Goal: Information Seeking & Learning: Check status

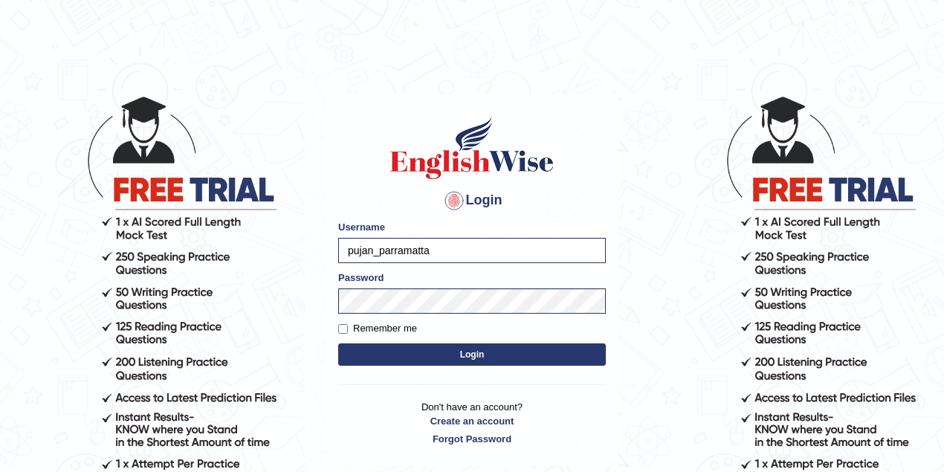
drag, startPoint x: 509, startPoint y: 254, endPoint x: 329, endPoint y: 252, distance: 179.2
click at [329, 252] on div "Login Please fix the following errors: Username pujan_parramatta Password Remem…" at bounding box center [472, 280] width 293 height 372
type input "rokibul_parramatta"
click at [442, 345] on button "Login" at bounding box center [472, 354] width 268 height 22
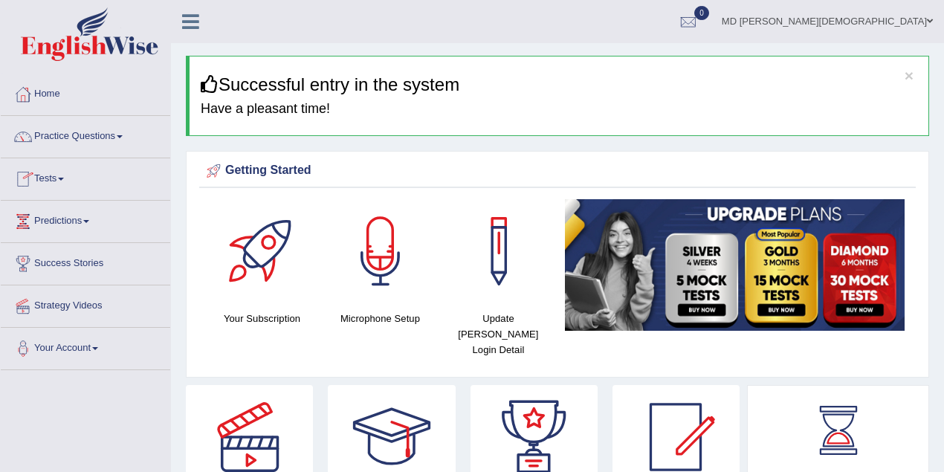
click at [94, 143] on link "Practice Questions" at bounding box center [86, 134] width 170 height 37
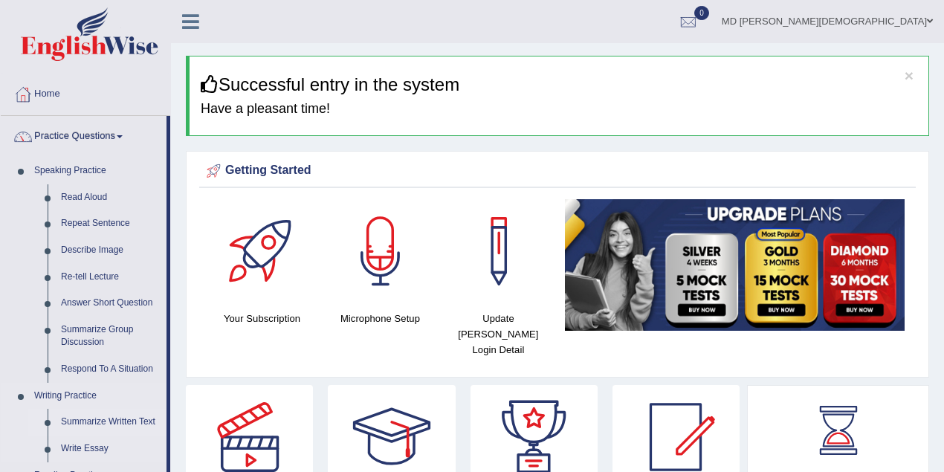
click at [112, 419] on link "Summarize Written Text" at bounding box center [110, 422] width 112 height 27
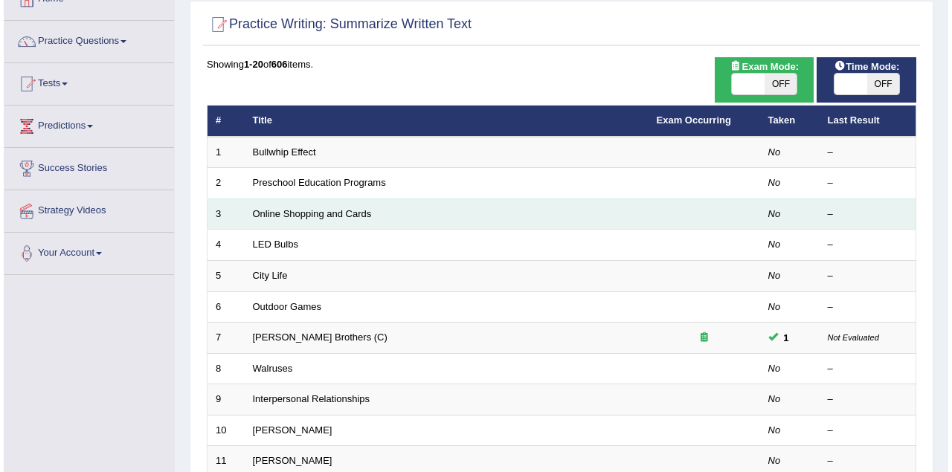
scroll to position [65, 0]
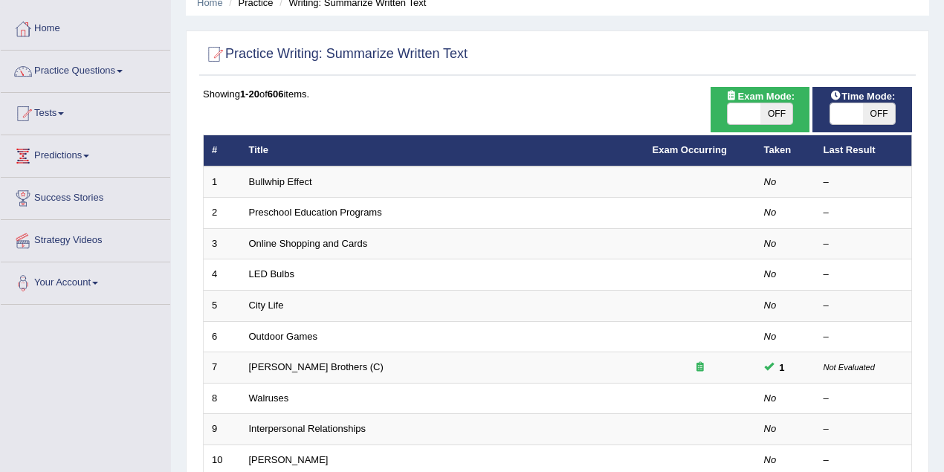
click at [751, 111] on span at bounding box center [744, 113] width 33 height 21
checkbox input "true"
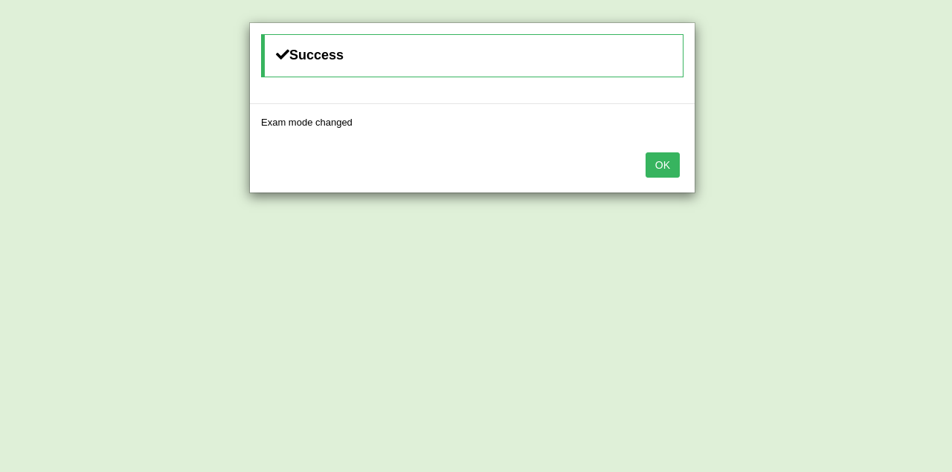
click at [668, 165] on button "OK" at bounding box center [662, 164] width 34 height 25
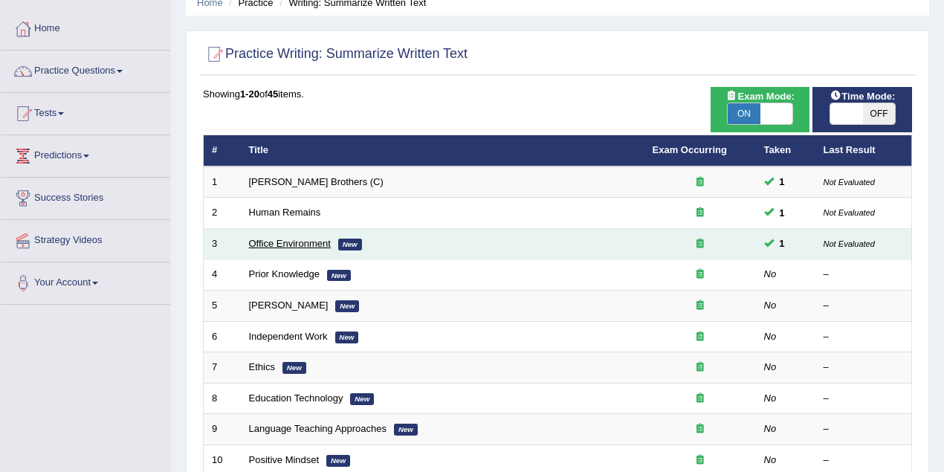
click at [289, 241] on link "Office Environment" at bounding box center [290, 243] width 82 height 11
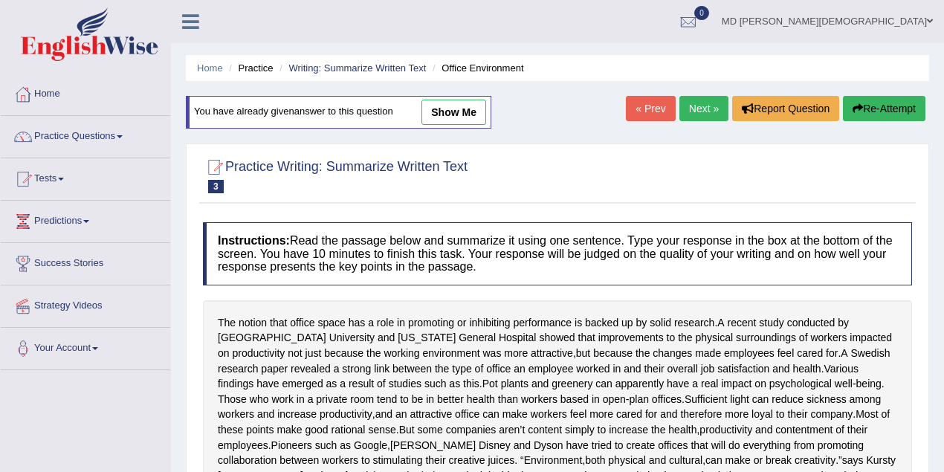
click at [454, 117] on link "show me" at bounding box center [454, 112] width 65 height 25
type textarea "A current study conducted by Harvard University and Massachusetts General Hospi…"
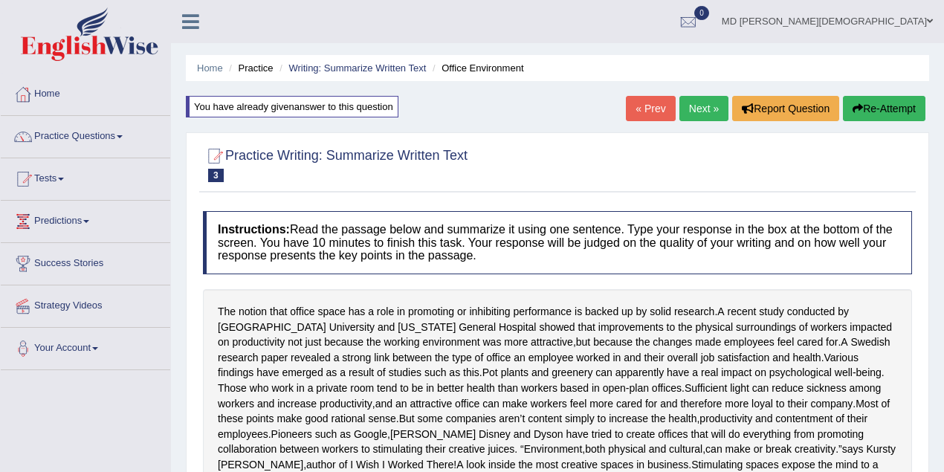
click at [645, 109] on link "« Prev" at bounding box center [650, 108] width 49 height 25
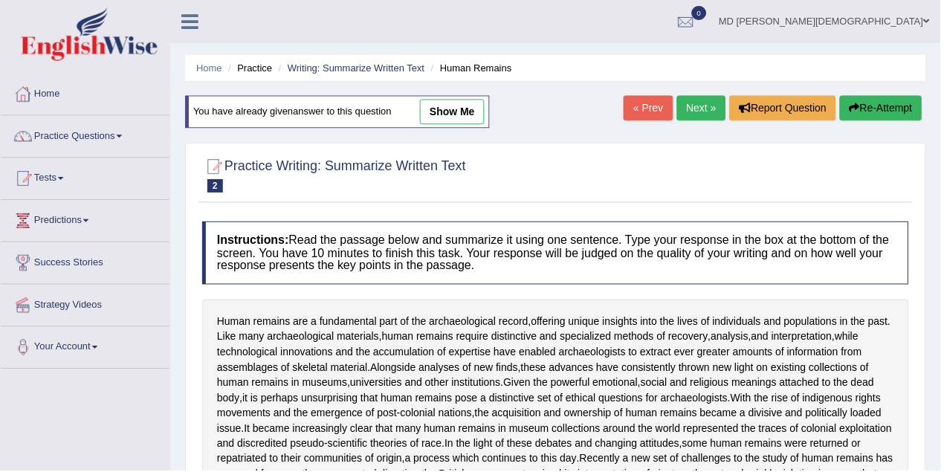
click at [459, 114] on link "show me" at bounding box center [454, 112] width 65 height 25
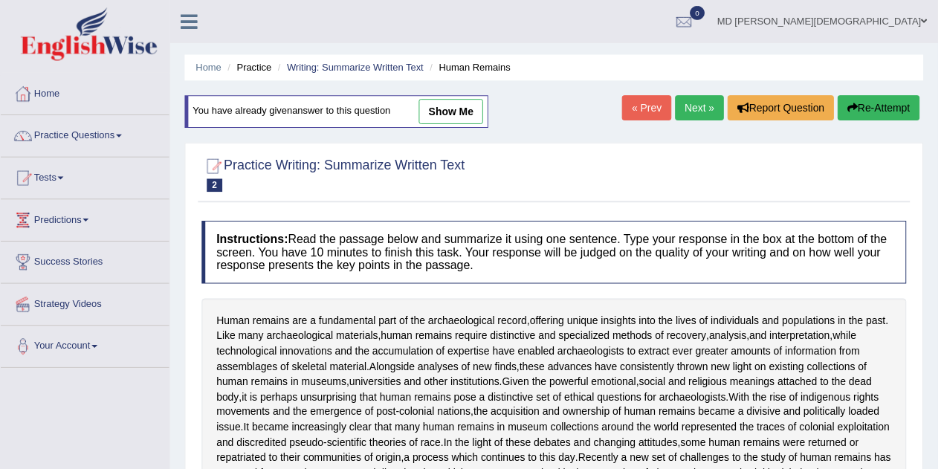
type textarea "Human remains are a essential part of the archaeological record, providing uniq…"
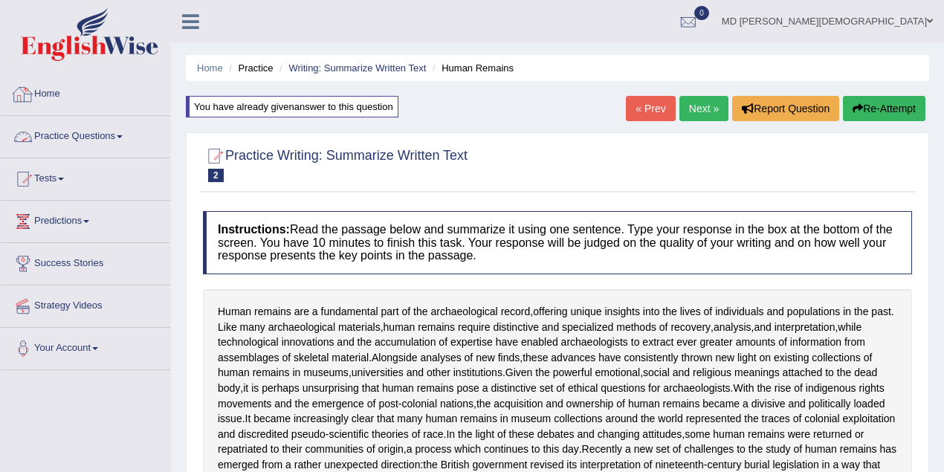
click at [43, 138] on link "Practice Questions" at bounding box center [86, 134] width 170 height 37
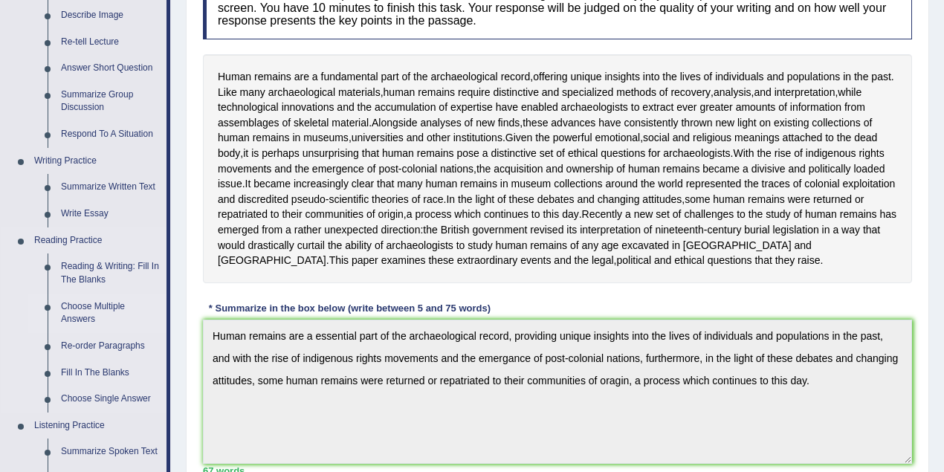
scroll to position [264, 0]
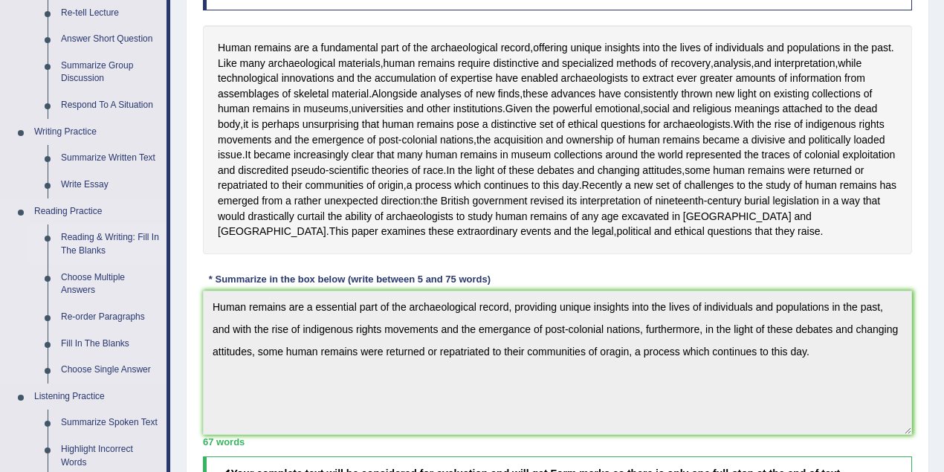
click at [90, 243] on link "Reading & Writing: Fill In The Blanks" at bounding box center [110, 244] width 112 height 39
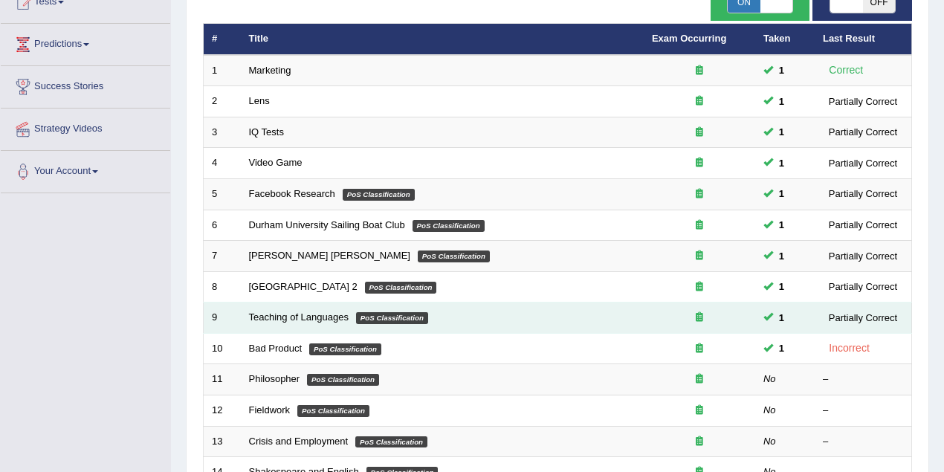
scroll to position [198, 0]
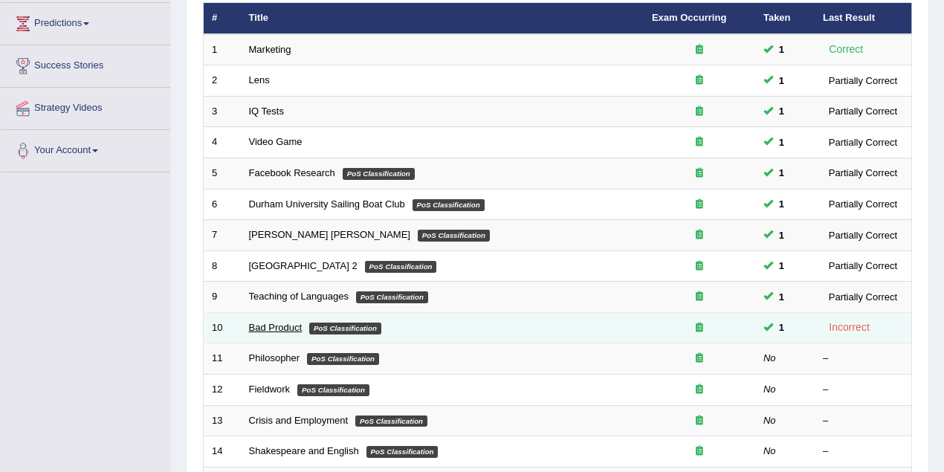
click at [283, 324] on link "Bad Product" at bounding box center [276, 327] width 54 height 11
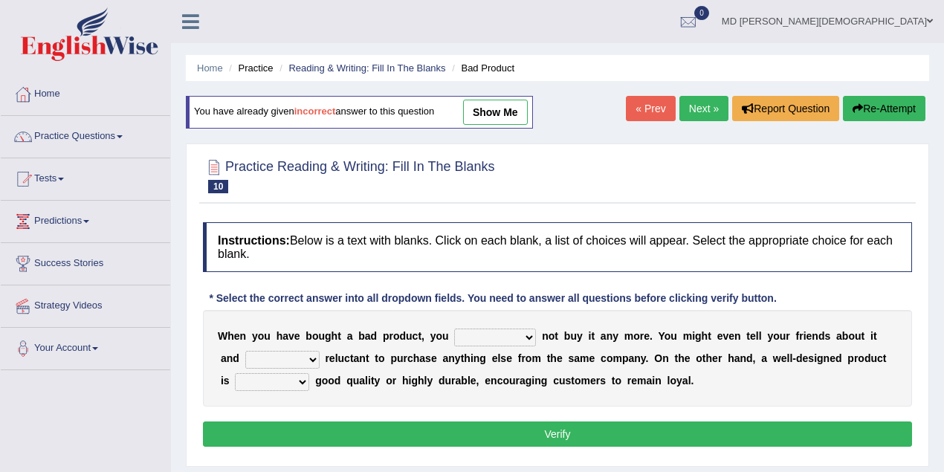
click at [490, 115] on link "show me" at bounding box center [495, 112] width 65 height 25
select select "would"
select select "is"
select select "both"
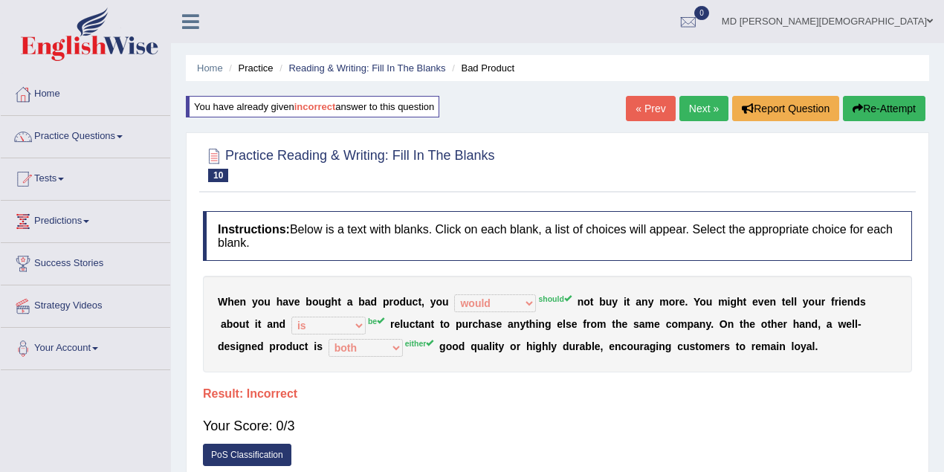
click at [652, 110] on link "« Prev" at bounding box center [650, 108] width 49 height 25
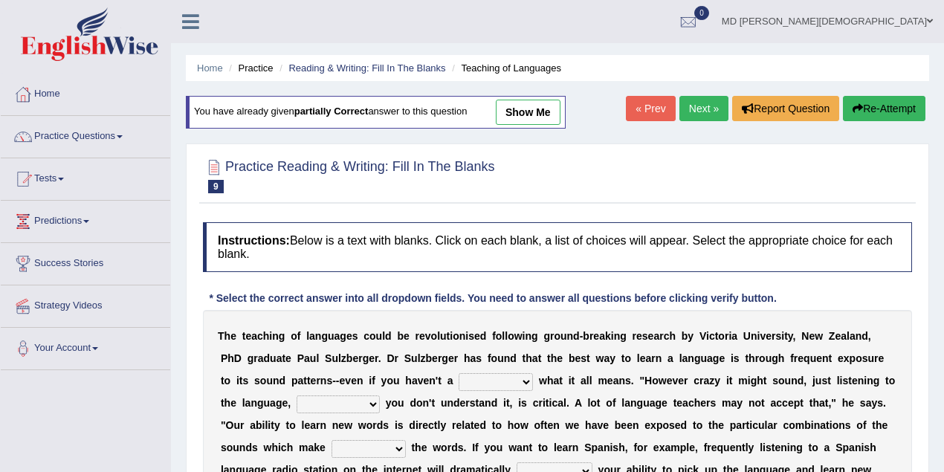
click at [532, 118] on link "show me" at bounding box center [528, 112] width 65 height 25
select select "clue"
select select "even though"
select select "up"
select select "boost"
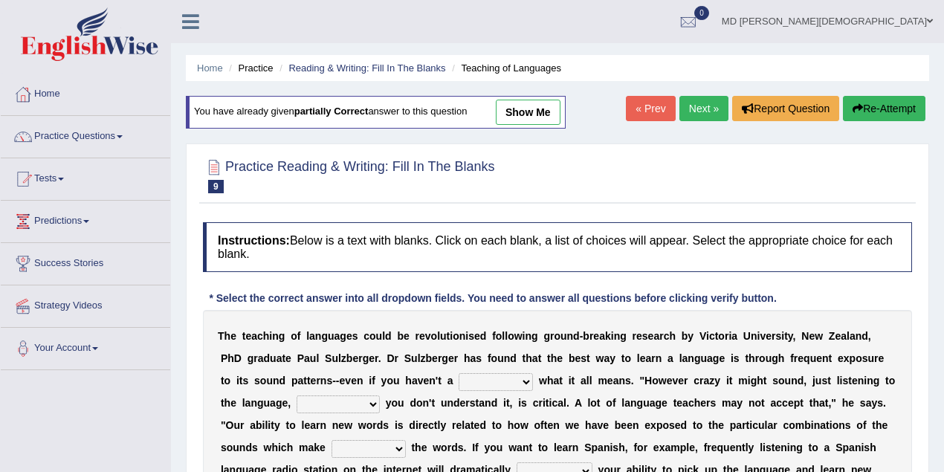
select select "requiring"
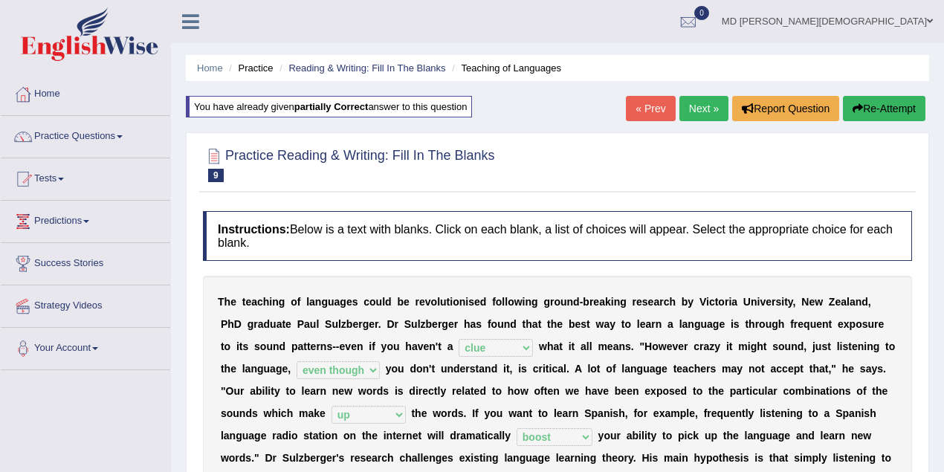
click at [636, 106] on link "« Prev" at bounding box center [650, 108] width 49 height 25
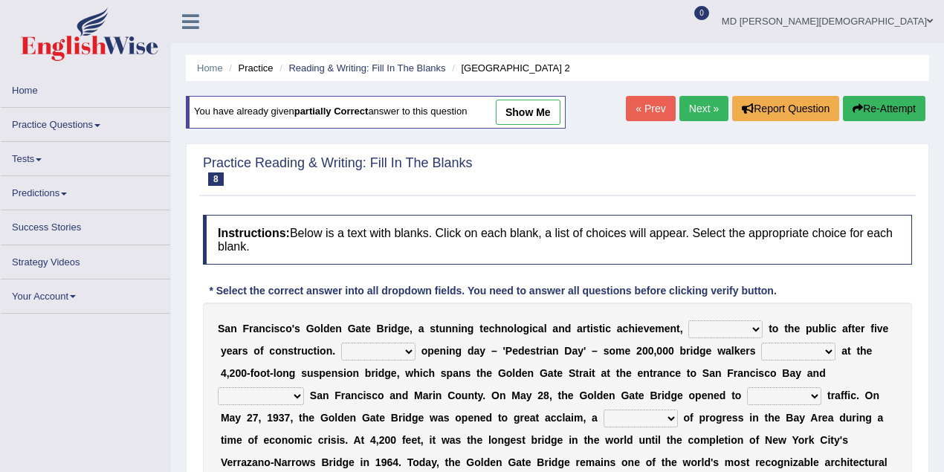
click at [541, 121] on link "show me" at bounding box center [528, 112] width 65 height 25
select select "opens"
select select "On"
select select "stationed"
select select "connects"
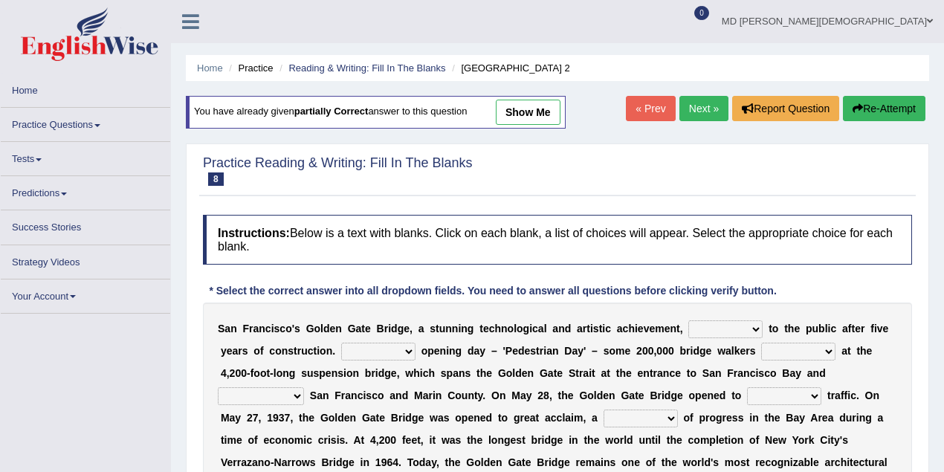
select select "aquatic"
select select "technique"
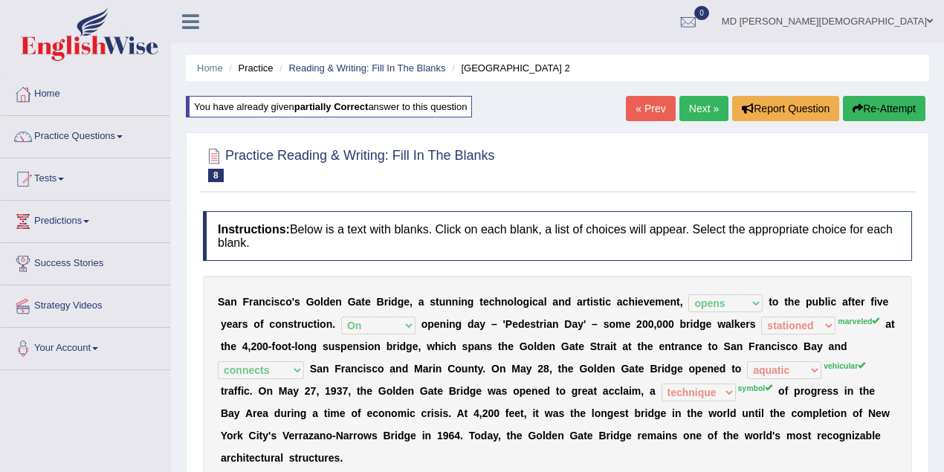
click at [656, 107] on link "« Prev" at bounding box center [650, 108] width 49 height 25
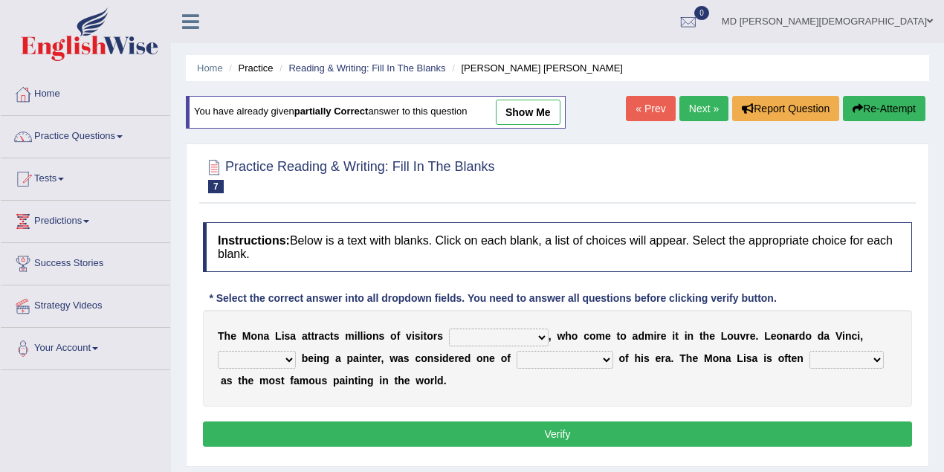
click at [552, 106] on link "show me" at bounding box center [528, 112] width 65 height 25
select select "around the year"
select select "rather than"
select select "the best artists"
select select "classified"
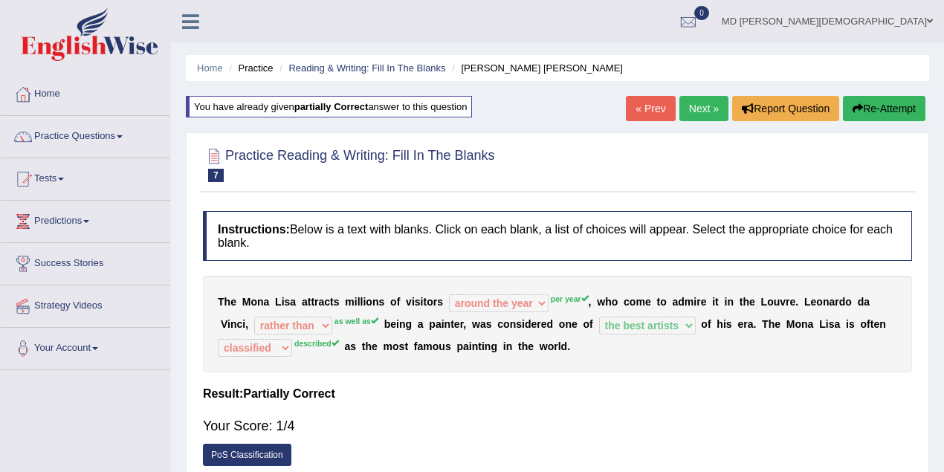
click at [639, 109] on link "« Prev" at bounding box center [650, 108] width 49 height 25
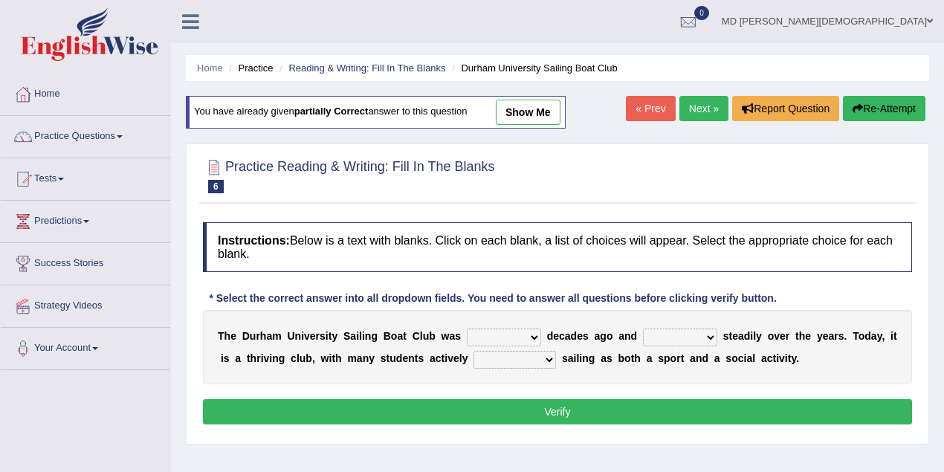
click at [529, 111] on link "show me" at bounding box center [528, 112] width 65 height 25
select select "founded"
select select "growing"
select select "enjoy"
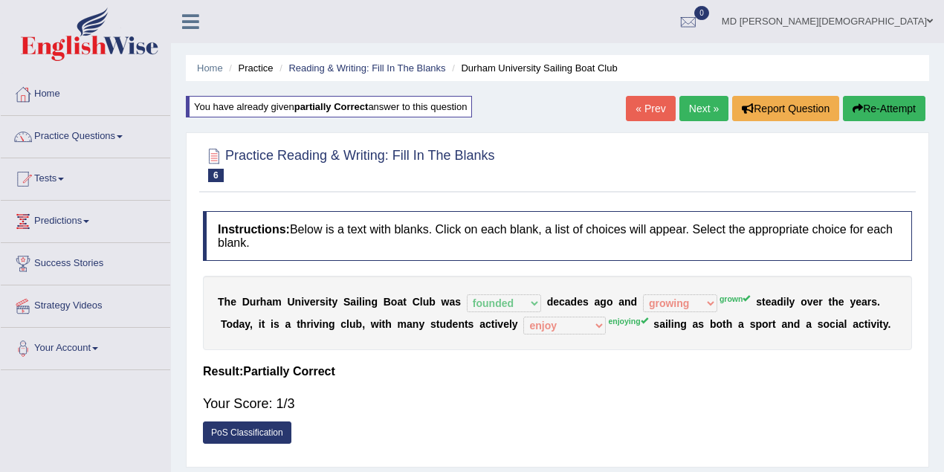
click at [642, 114] on link "« Prev" at bounding box center [650, 108] width 49 height 25
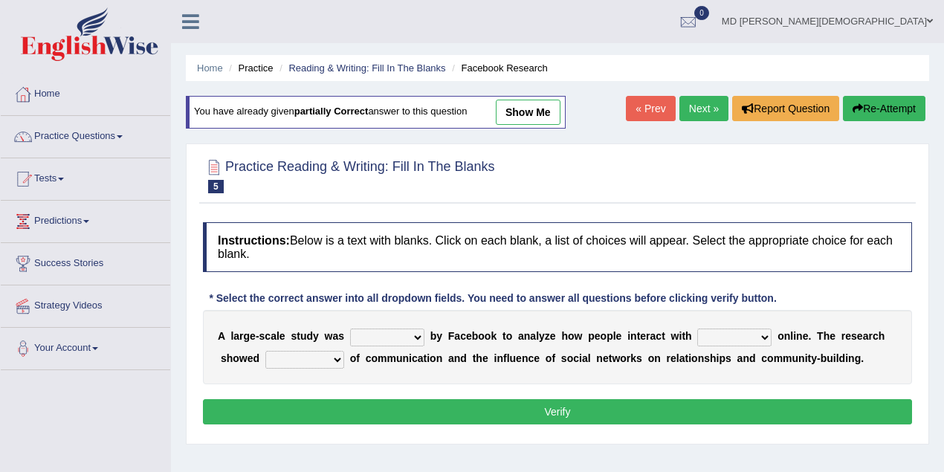
click at [543, 114] on link "show me" at bounding box center [528, 112] width 65 height 25
select select "surveyed"
select select "each other"
select select "advantages"
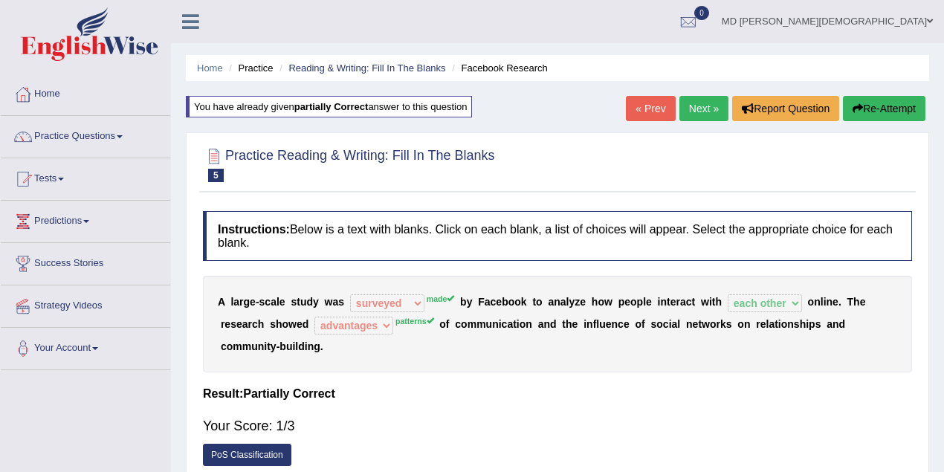
click at [654, 113] on link "« Prev" at bounding box center [650, 108] width 49 height 25
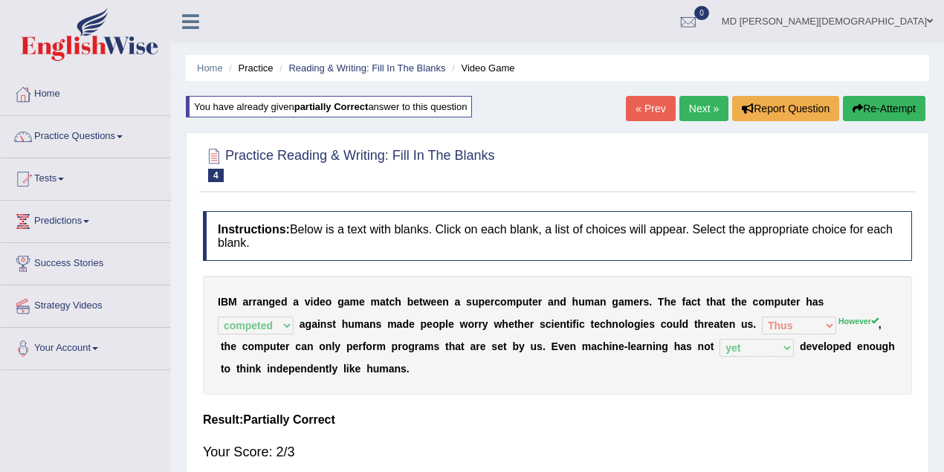
select select "competed"
select select "Thus"
select select "yet"
click at [648, 112] on link "« Prev" at bounding box center [650, 108] width 49 height 25
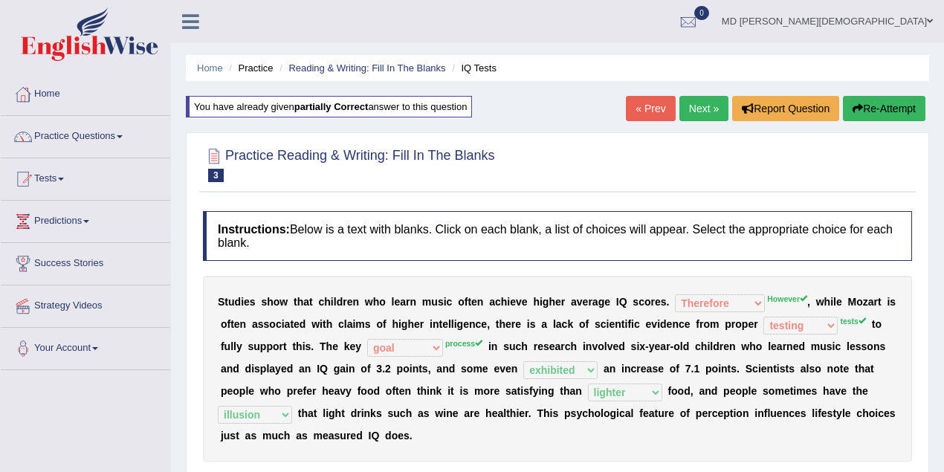
select select "Therefore"
select select "testing"
select select "goal"
select select "exhibited"
select select "lighter"
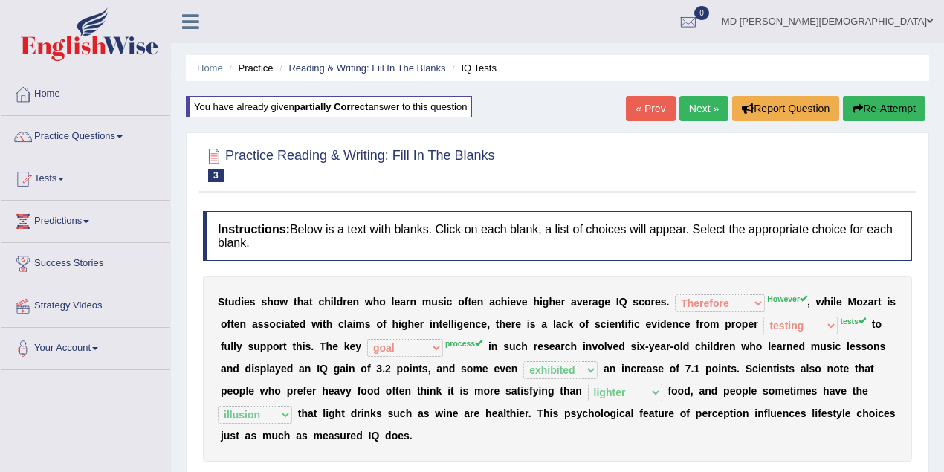
select select "illusion"
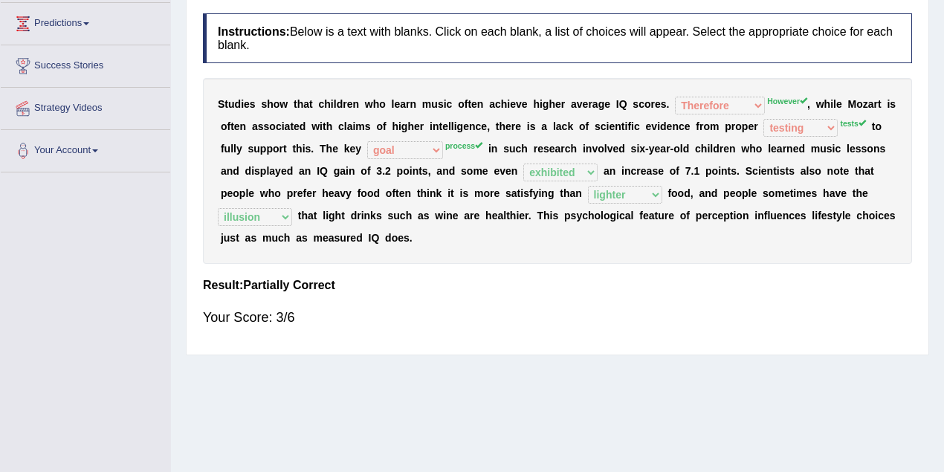
scroll to position [65, 0]
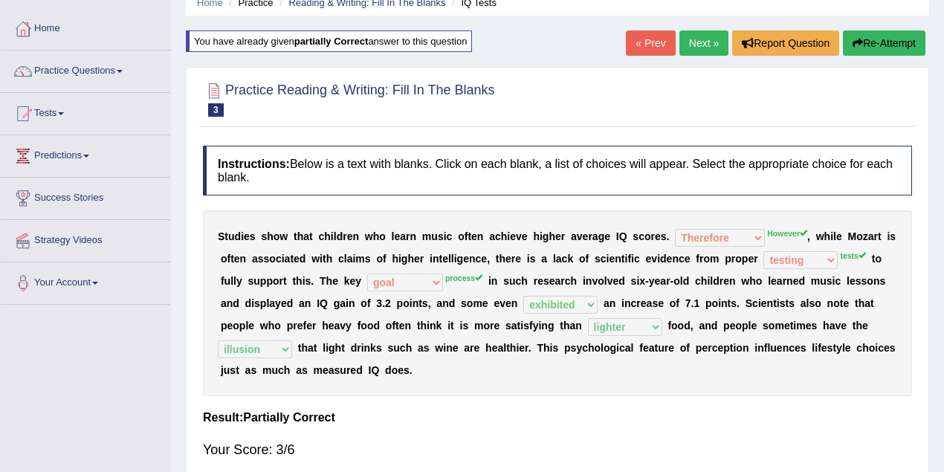
click at [642, 51] on link "« Prev" at bounding box center [650, 42] width 49 height 25
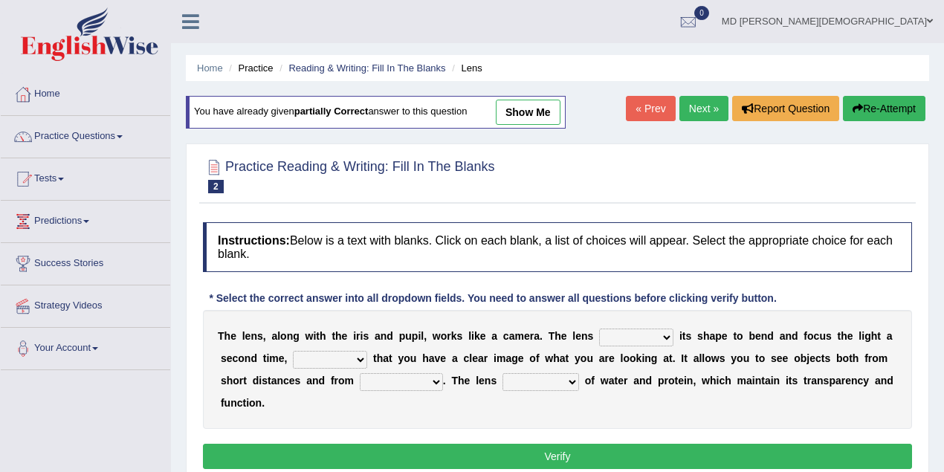
click at [543, 107] on link "show me" at bounding box center [528, 112] width 65 height 25
select select "adjusts"
select select "ensure"
select select "far away"
select select "consists"
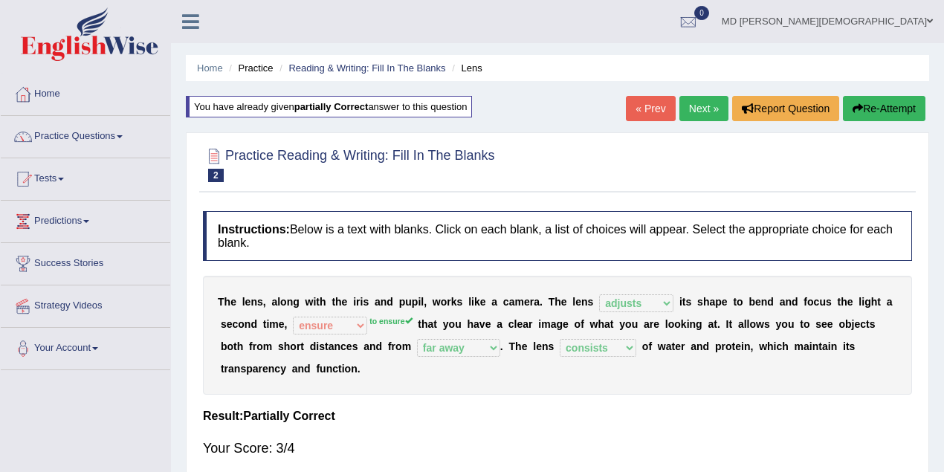
click at [630, 106] on link "« Prev" at bounding box center [650, 108] width 49 height 25
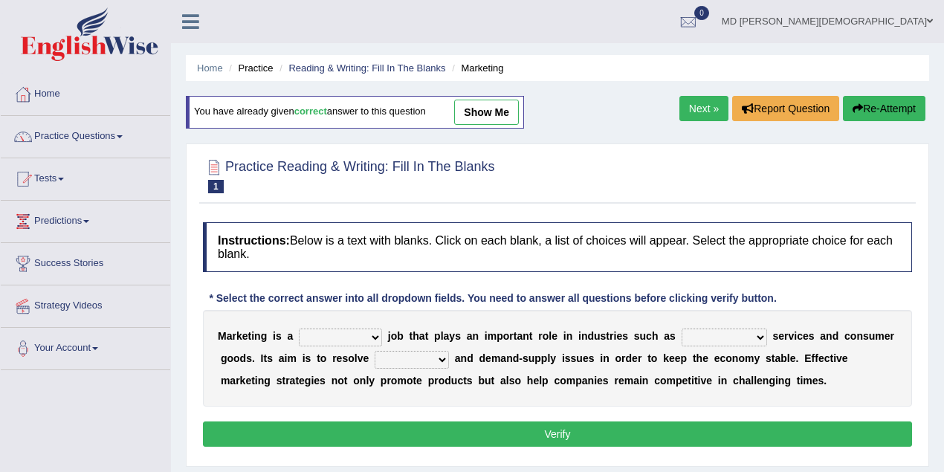
drag, startPoint x: 0, startPoint y: 0, endPoint x: 490, endPoint y: 114, distance: 503.2
click at [490, 114] on link "show me" at bounding box center [486, 112] width 65 height 25
select select "professional"
select select "financial"
select select "imbalance"
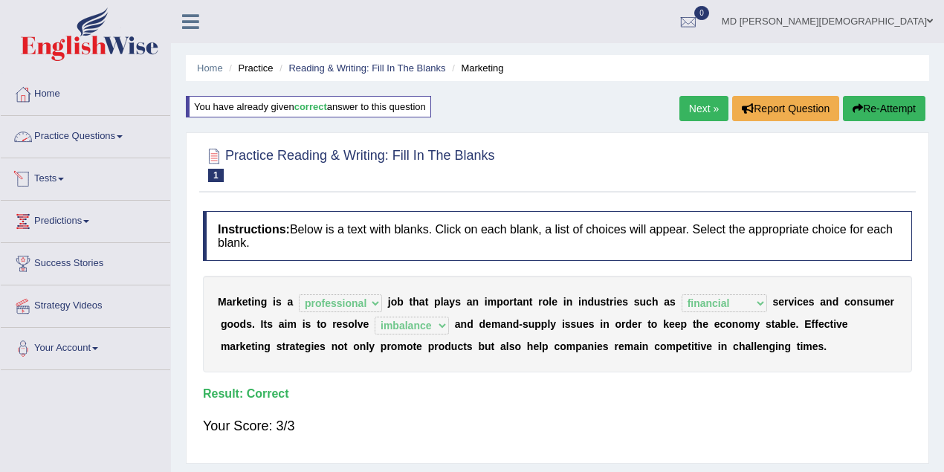
click at [52, 129] on link "Practice Questions" at bounding box center [86, 134] width 170 height 37
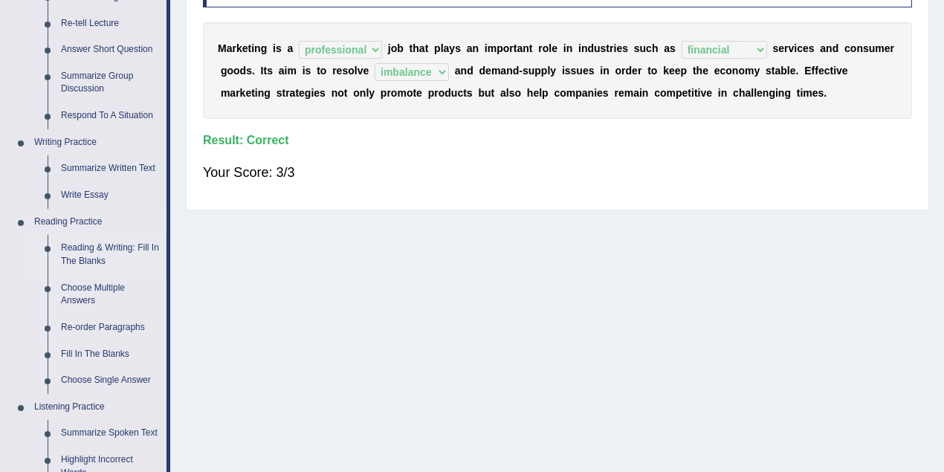
scroll to position [264, 0]
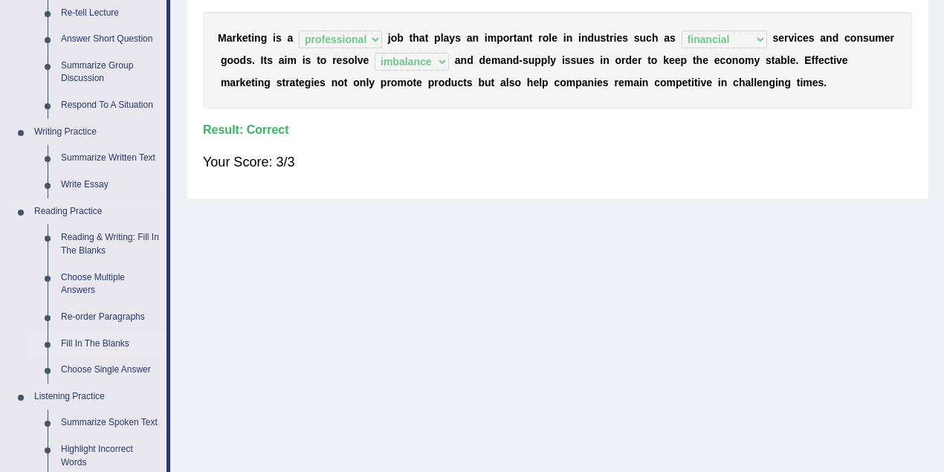
click at [97, 343] on link "Fill In The Blanks" at bounding box center [110, 344] width 112 height 27
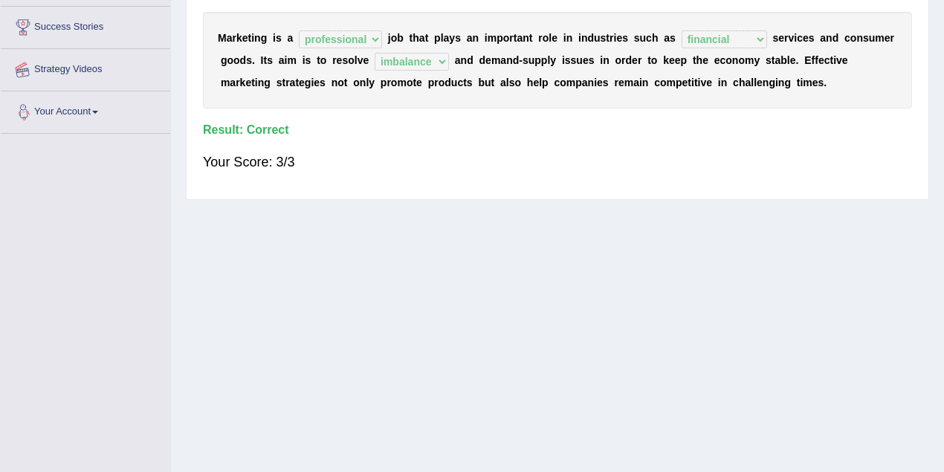
scroll to position [308, 0]
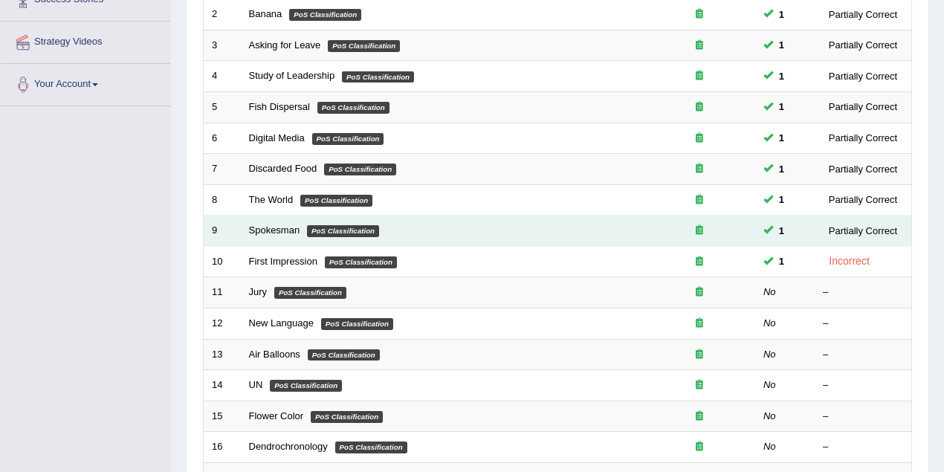
scroll to position [264, 0]
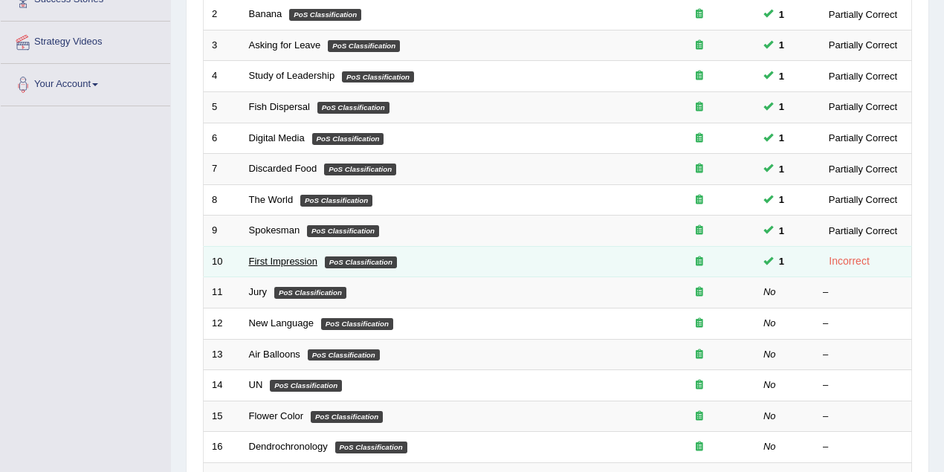
click at [268, 256] on link "First Impression" at bounding box center [283, 261] width 68 height 11
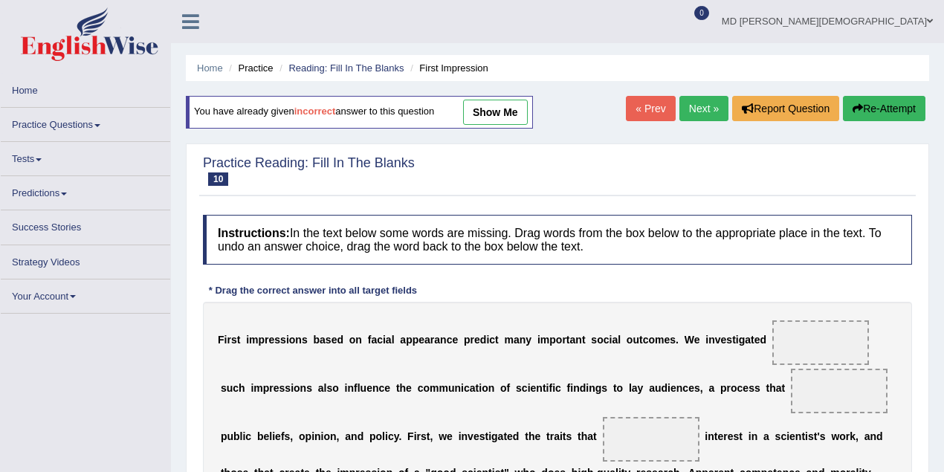
click at [494, 120] on link "show me" at bounding box center [495, 112] width 65 height 25
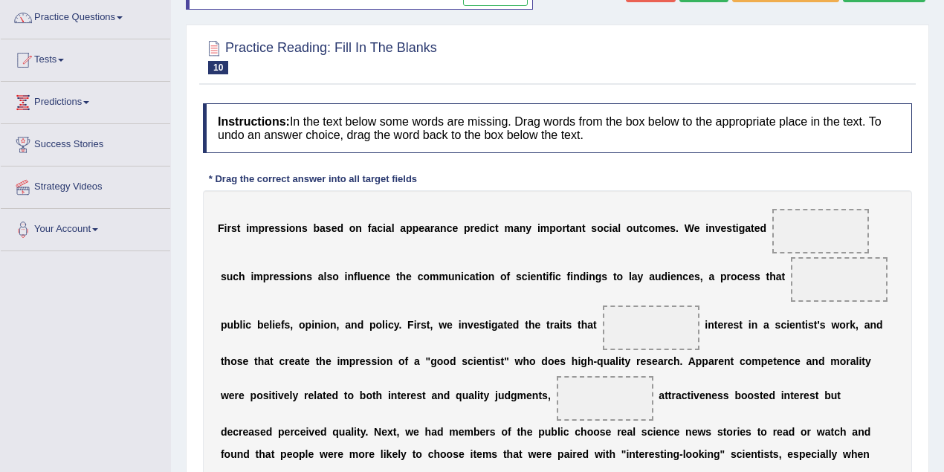
scroll to position [65, 0]
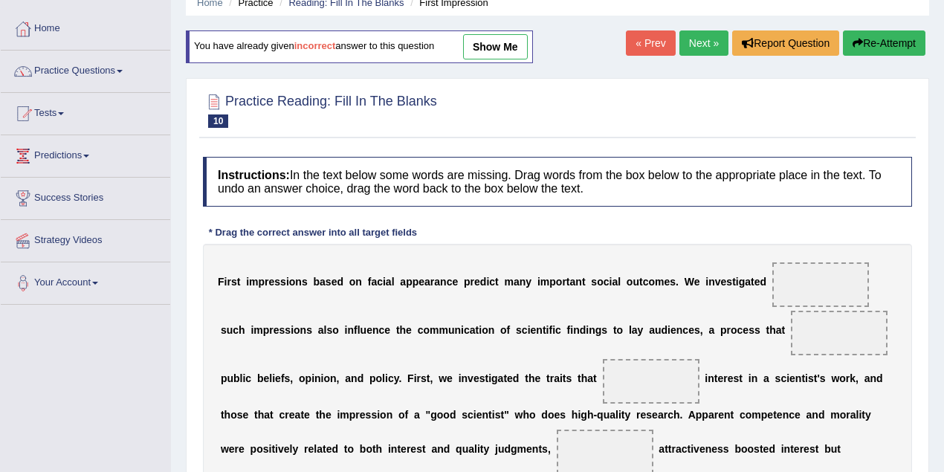
click at [502, 56] on link "show me" at bounding box center [495, 46] width 65 height 25
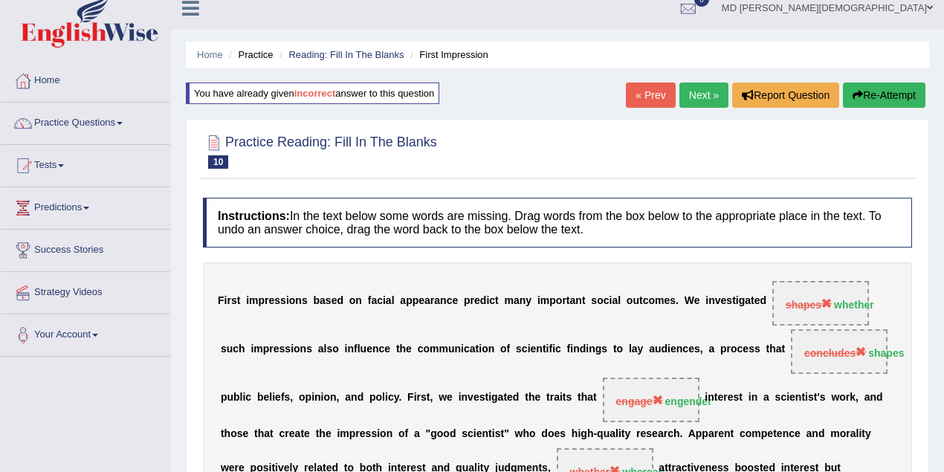
scroll to position [0, 0]
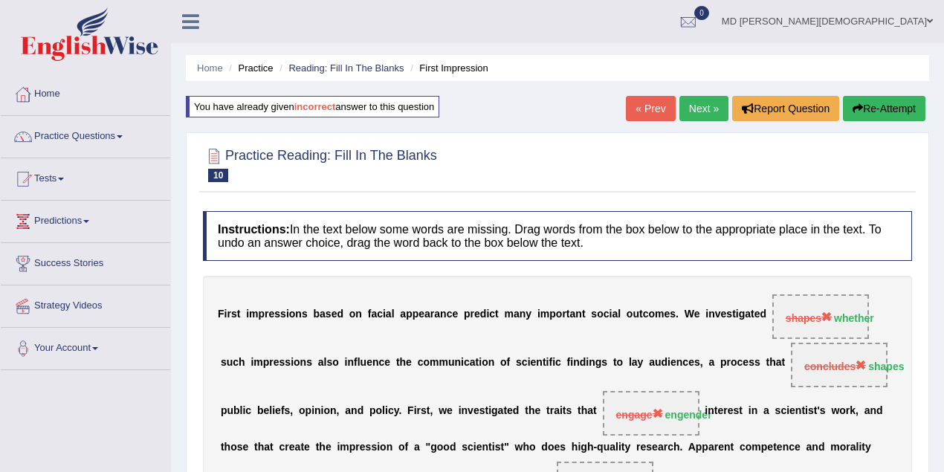
click at [642, 109] on link "« Prev" at bounding box center [650, 108] width 49 height 25
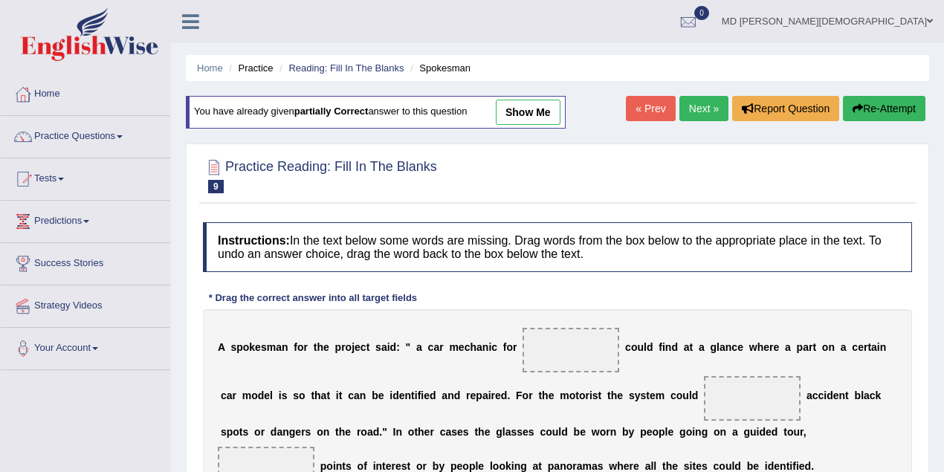
click at [523, 112] on link "show me" at bounding box center [528, 112] width 65 height 25
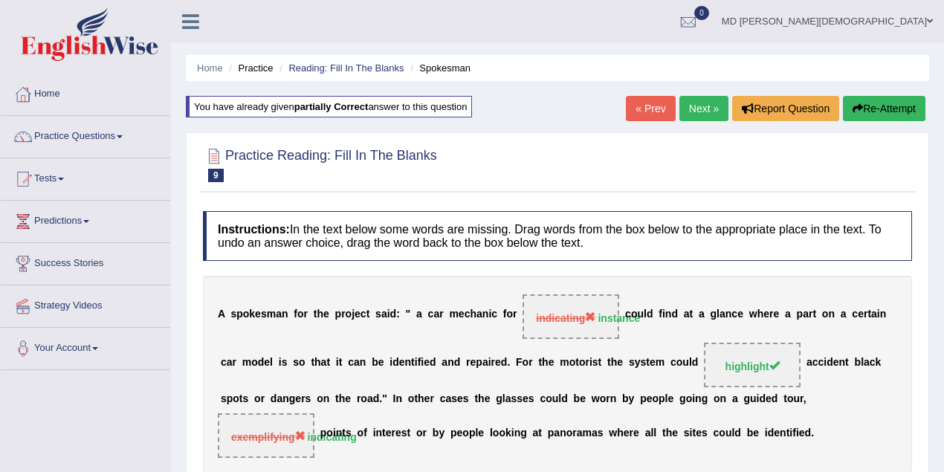
click at [642, 113] on link "« Prev" at bounding box center [650, 108] width 49 height 25
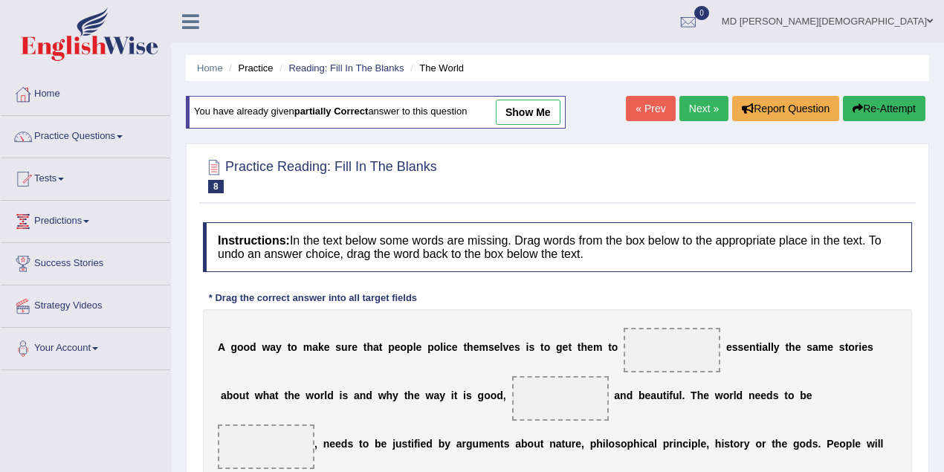
click at [528, 116] on link "show me" at bounding box center [528, 112] width 65 height 25
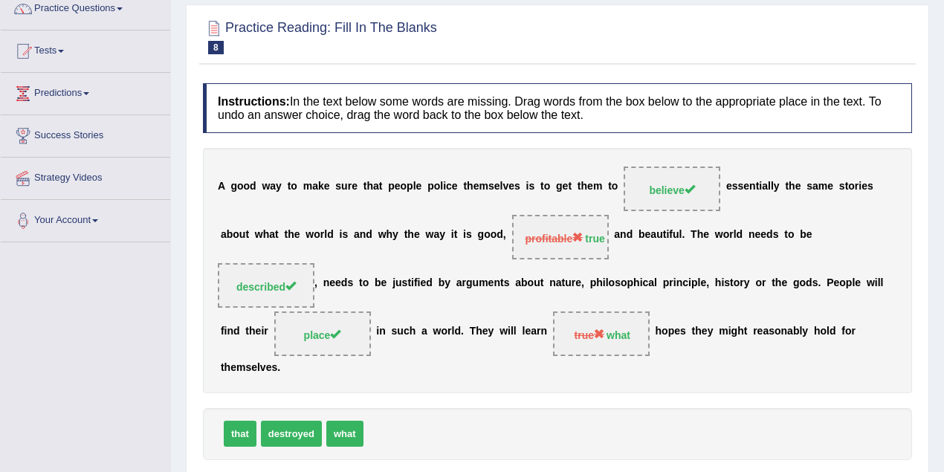
scroll to position [65, 0]
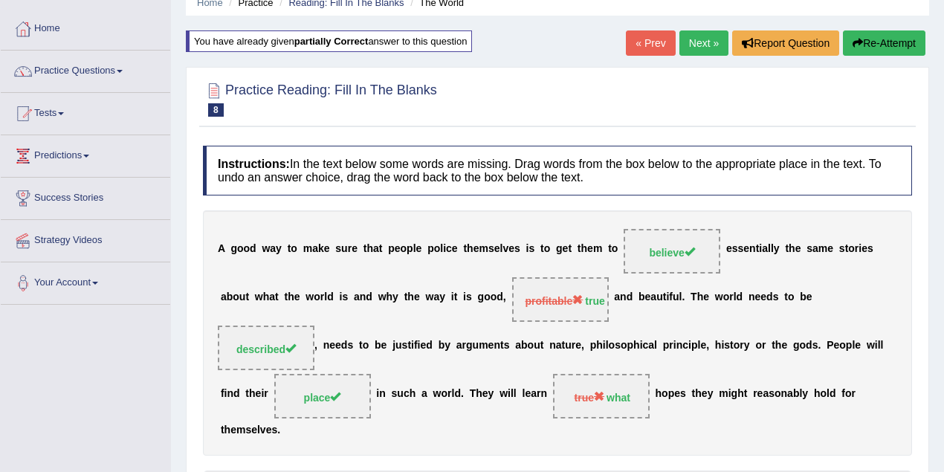
click at [654, 51] on link "« Prev" at bounding box center [650, 42] width 49 height 25
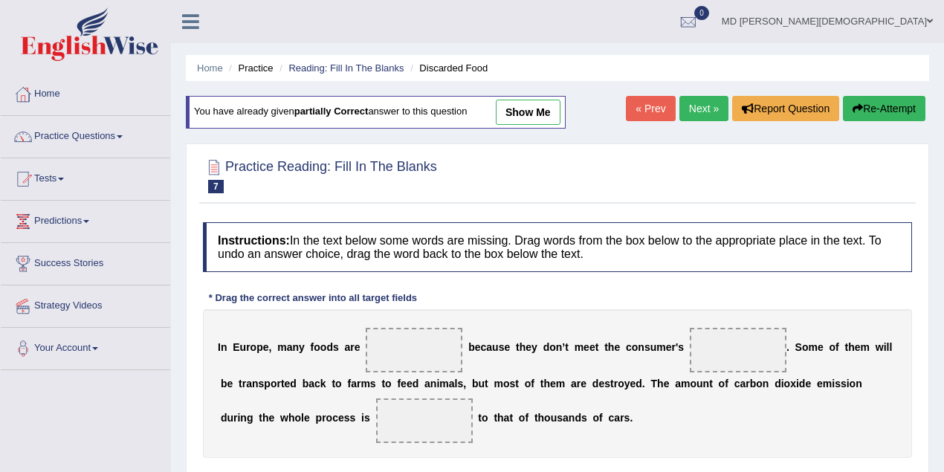
click at [536, 117] on link "show me" at bounding box center [528, 112] width 65 height 25
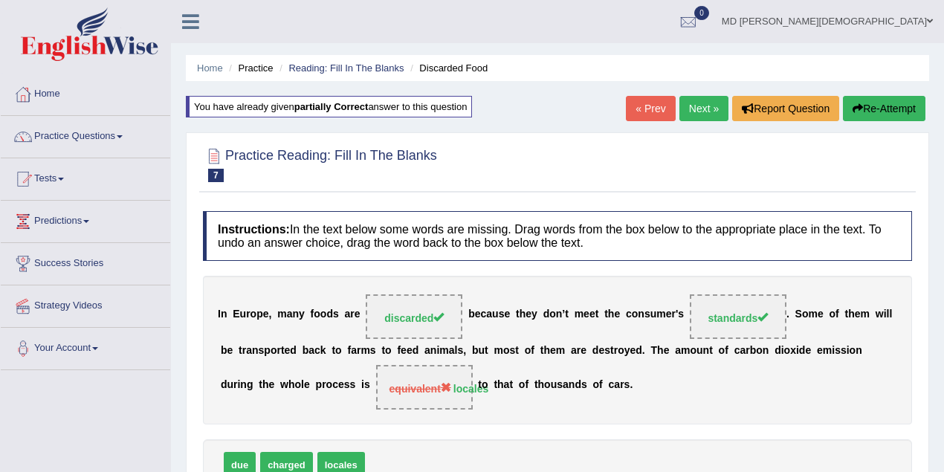
click at [637, 110] on link "« Prev" at bounding box center [650, 108] width 49 height 25
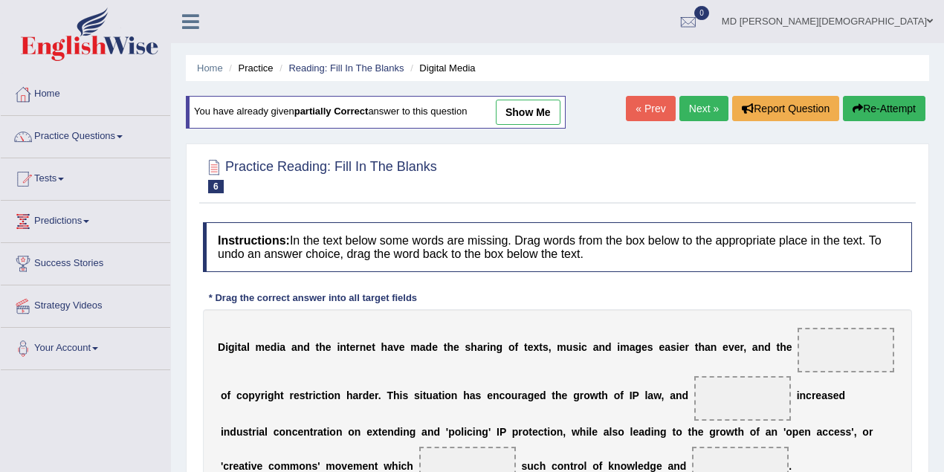
click at [535, 114] on link "show me" at bounding box center [528, 112] width 65 height 25
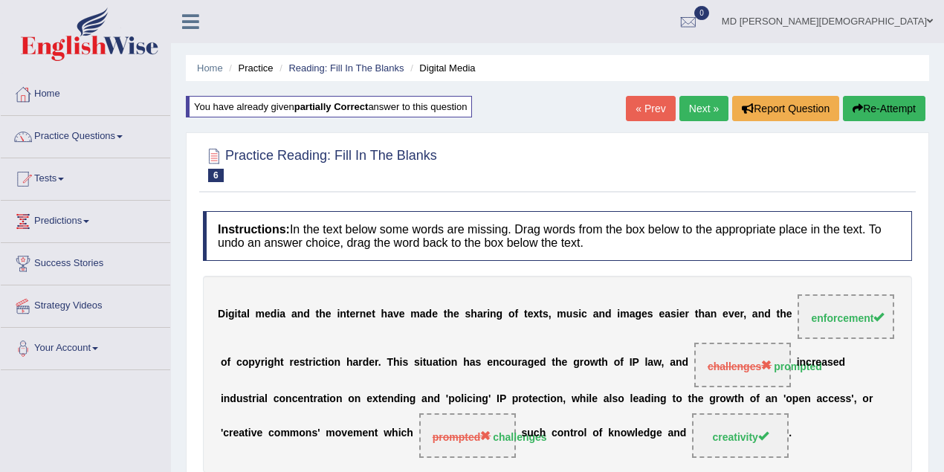
click at [648, 106] on link "« Prev" at bounding box center [650, 108] width 49 height 25
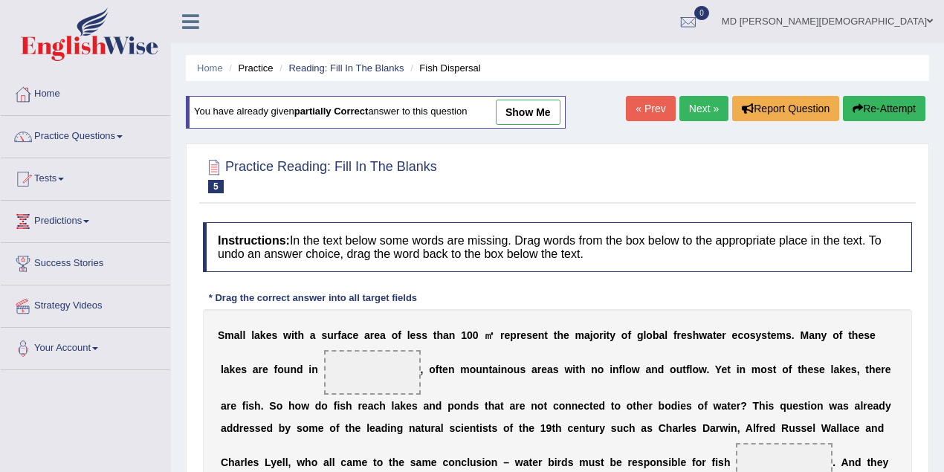
click at [526, 116] on link "show me" at bounding box center [528, 112] width 65 height 25
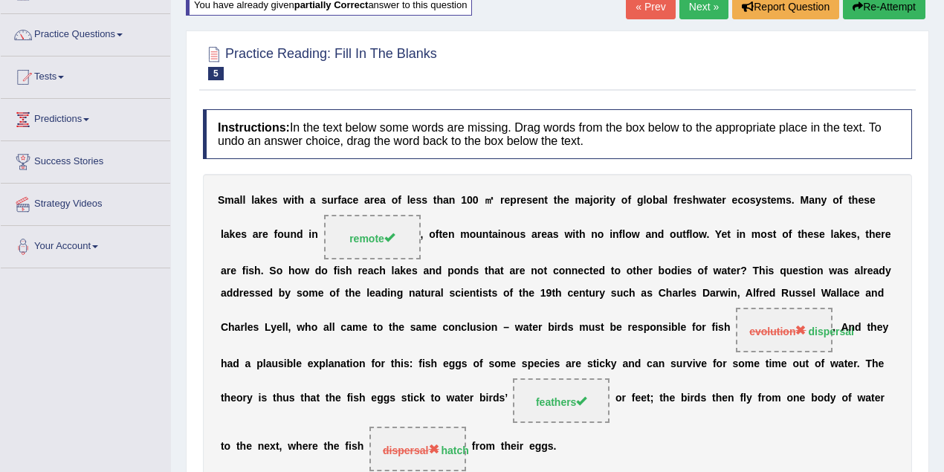
scroll to position [65, 0]
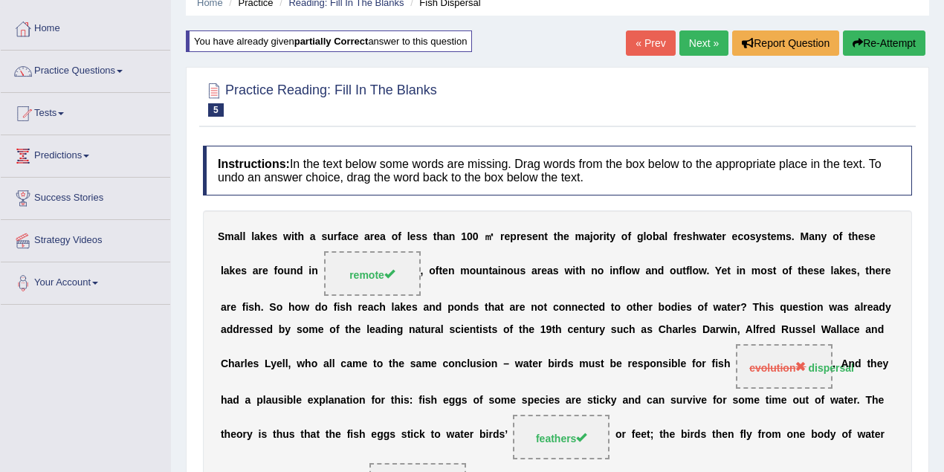
click at [652, 37] on link "« Prev" at bounding box center [650, 42] width 49 height 25
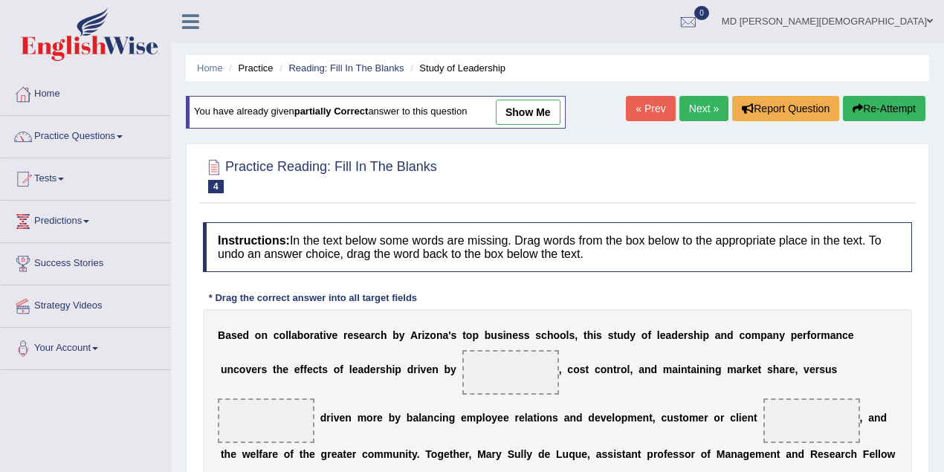
click at [537, 109] on link "show me" at bounding box center [528, 112] width 65 height 25
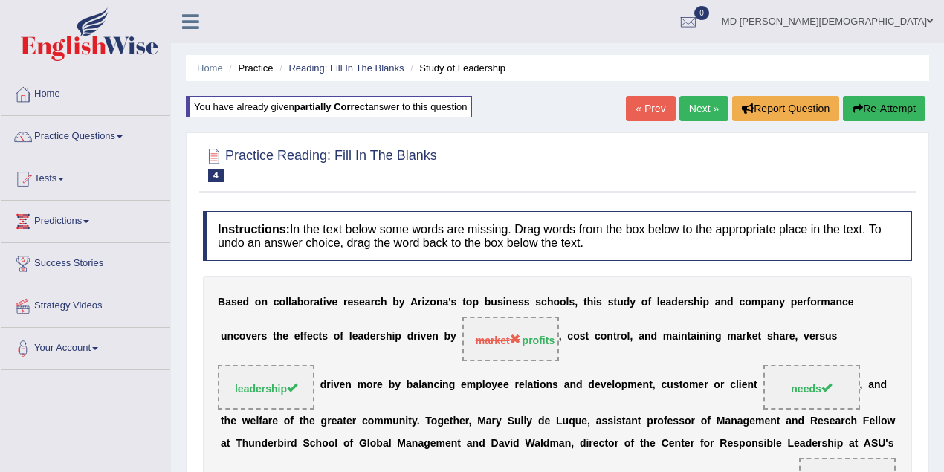
click at [651, 100] on link "« Prev" at bounding box center [650, 108] width 49 height 25
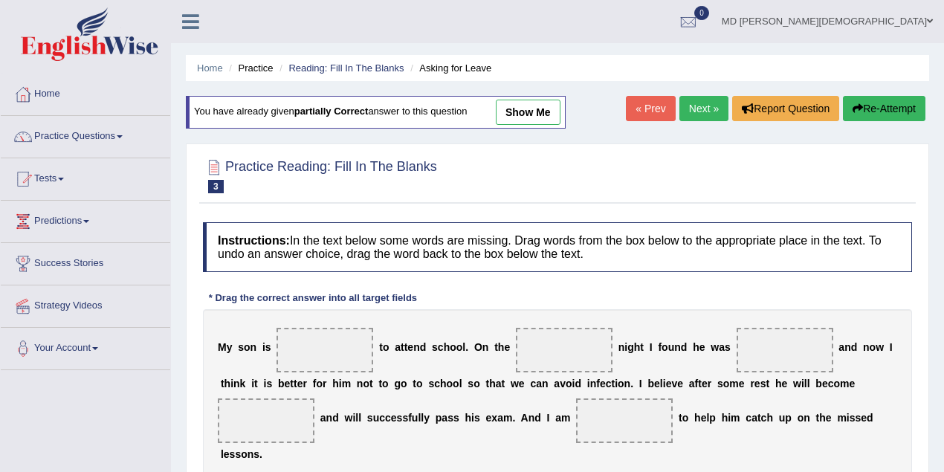
click at [529, 110] on link "show me" at bounding box center [528, 112] width 65 height 25
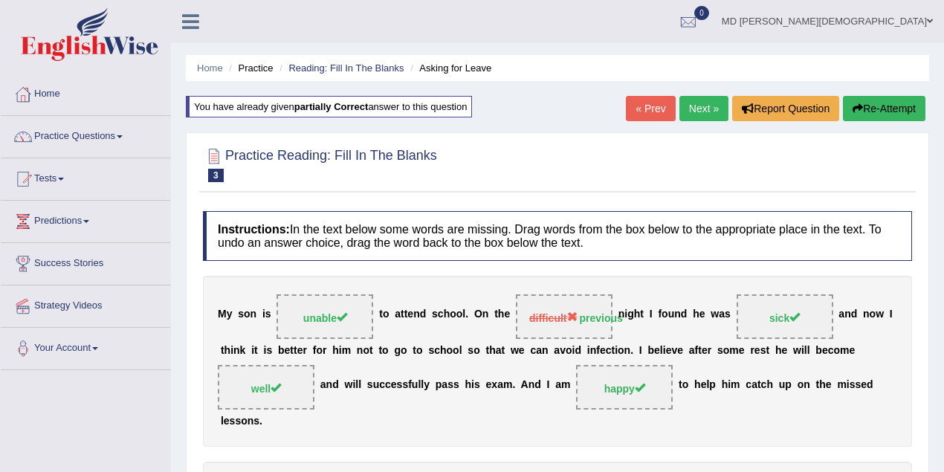
click at [648, 111] on link "« Prev" at bounding box center [650, 108] width 49 height 25
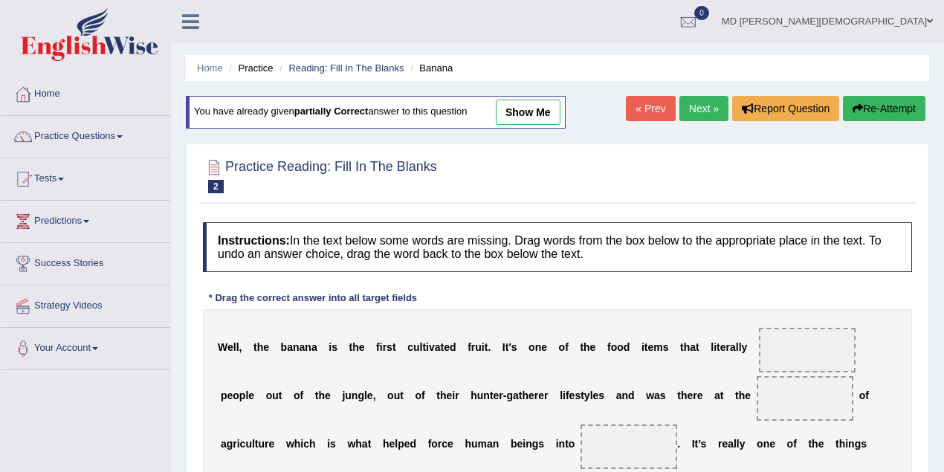
click at [539, 114] on link "show me" at bounding box center [528, 112] width 65 height 25
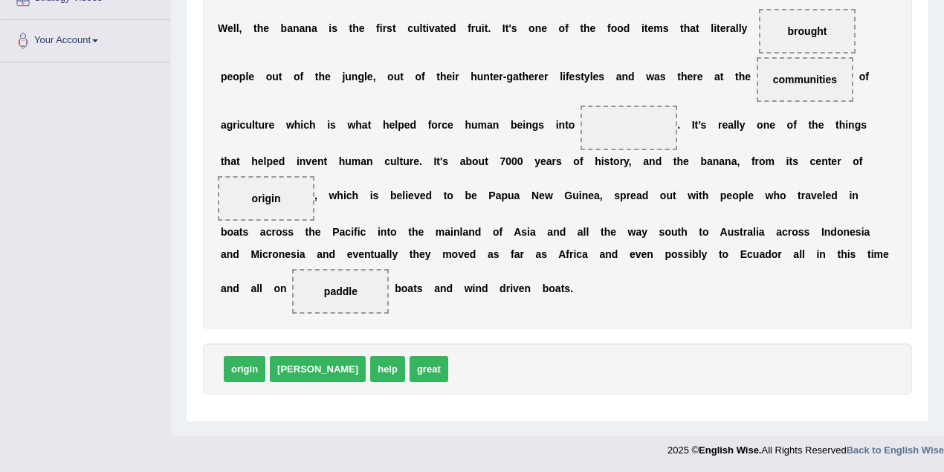
scroll to position [44, 0]
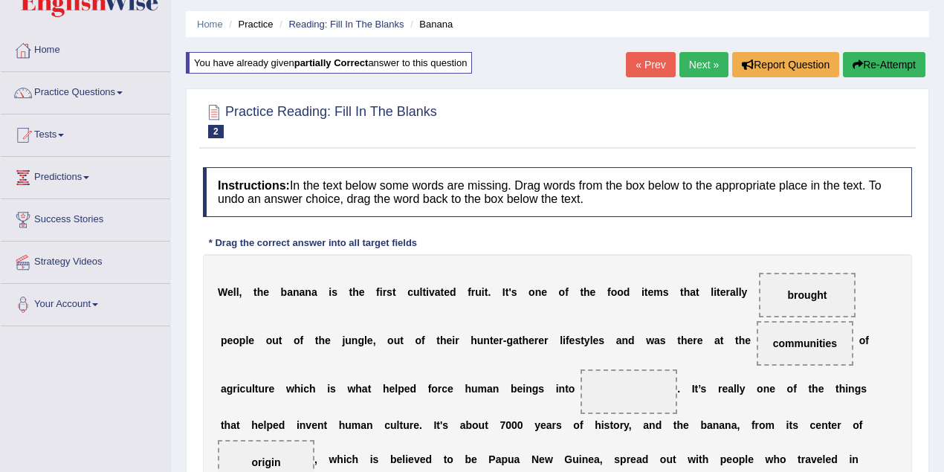
click at [665, 70] on link "« Prev" at bounding box center [650, 64] width 49 height 25
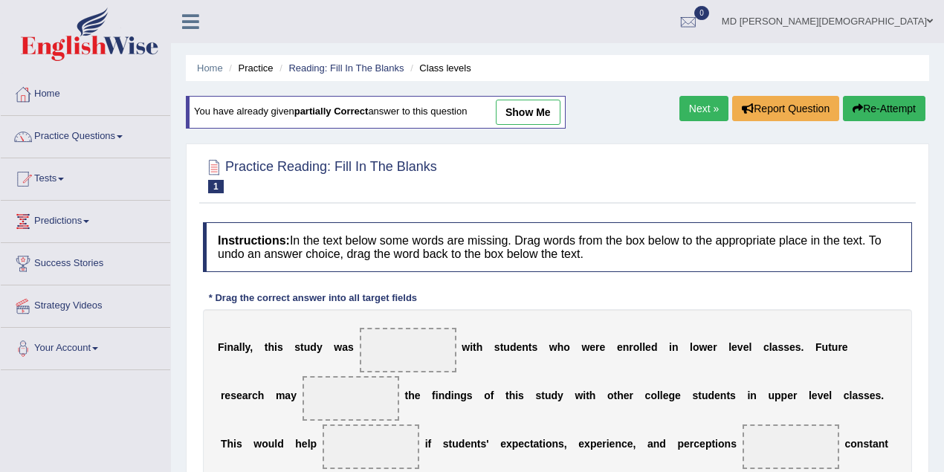
click at [546, 117] on link "show me" at bounding box center [528, 112] width 65 height 25
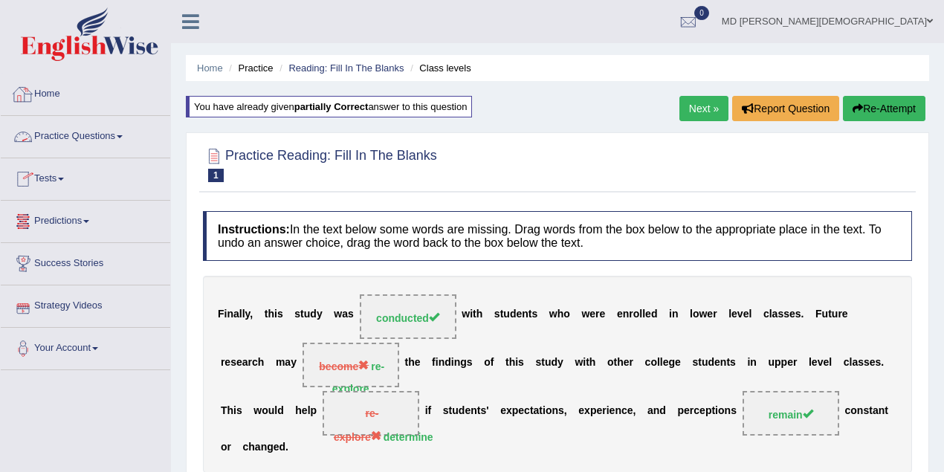
click at [45, 94] on link "Home" at bounding box center [86, 92] width 170 height 37
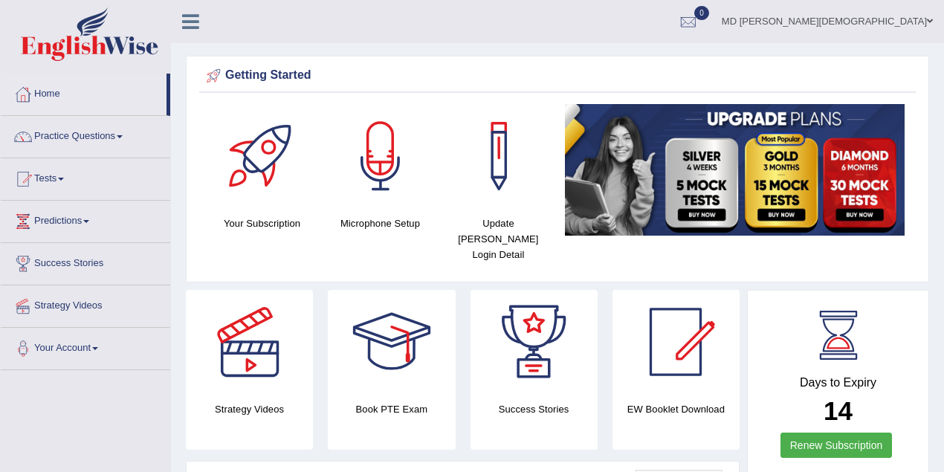
click at [917, 24] on link "MD Rokibul Islam" at bounding box center [827, 19] width 233 height 39
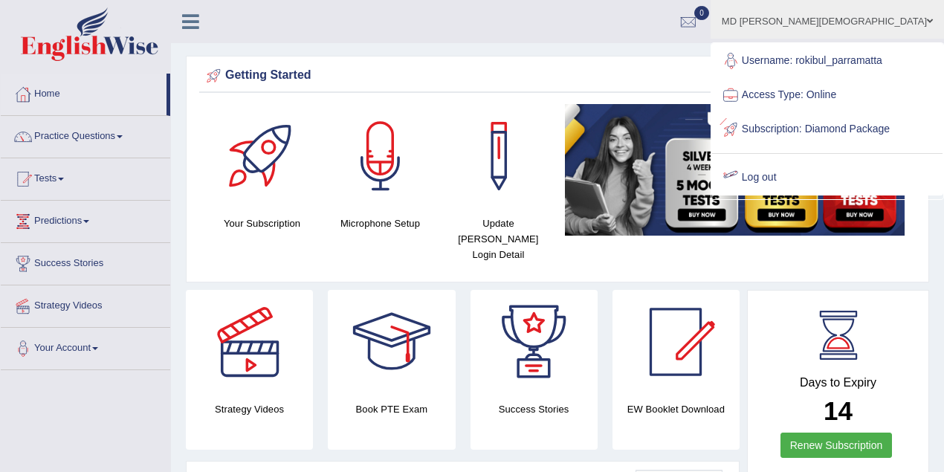
click at [840, 195] on link "Log out" at bounding box center [827, 178] width 230 height 34
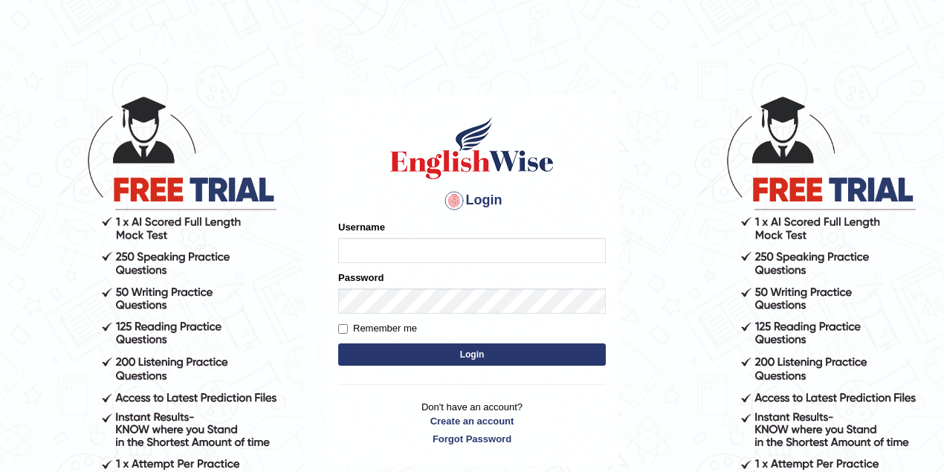
type input "pujan_parramatta"
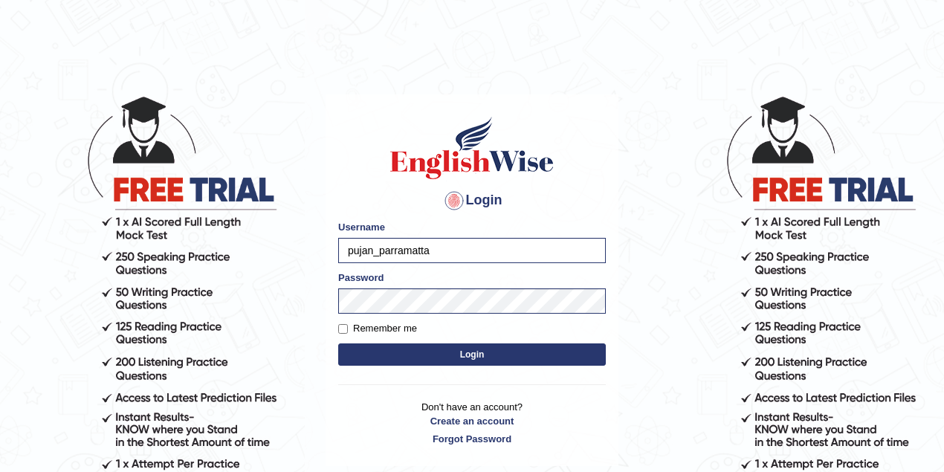
drag, startPoint x: 481, startPoint y: 248, endPoint x: 323, endPoint y: 236, distance: 158.8
click at [317, 249] on body "Login Please fix the following errors: Username pujan_parramatta Password Remem…" at bounding box center [472, 284] width 944 height 472
type input "kalsang_parramatta"
click at [439, 346] on button "Login" at bounding box center [472, 354] width 268 height 22
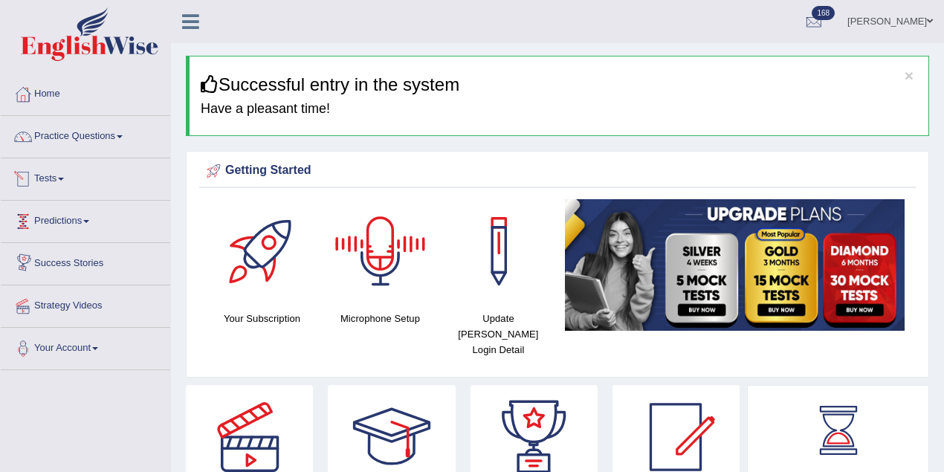
click at [48, 181] on link "Tests" at bounding box center [86, 176] width 170 height 37
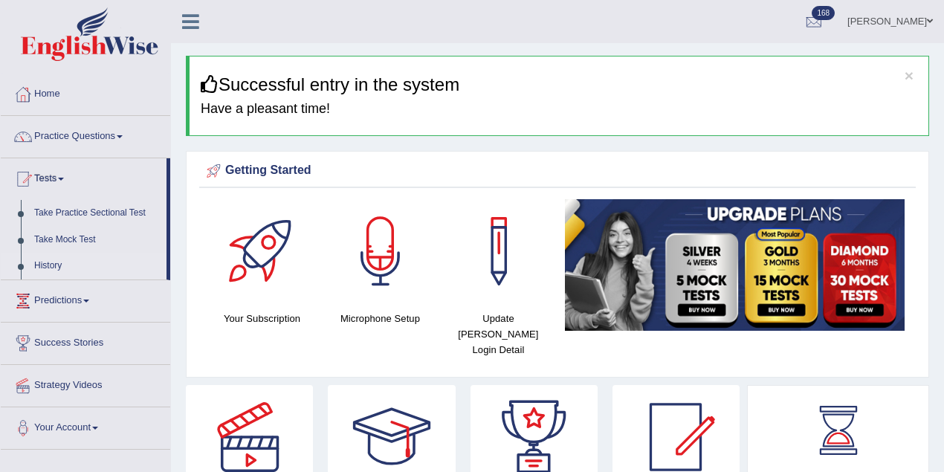
click at [54, 262] on link "History" at bounding box center [97, 266] width 139 height 27
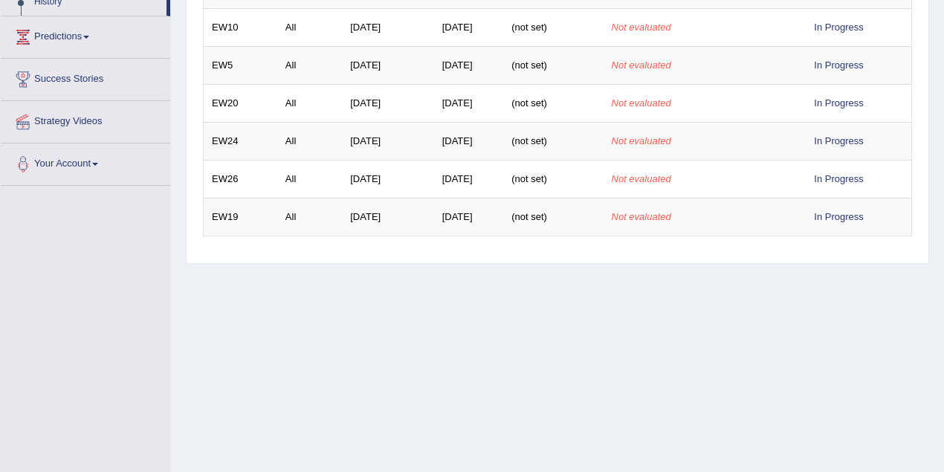
scroll to position [65, 0]
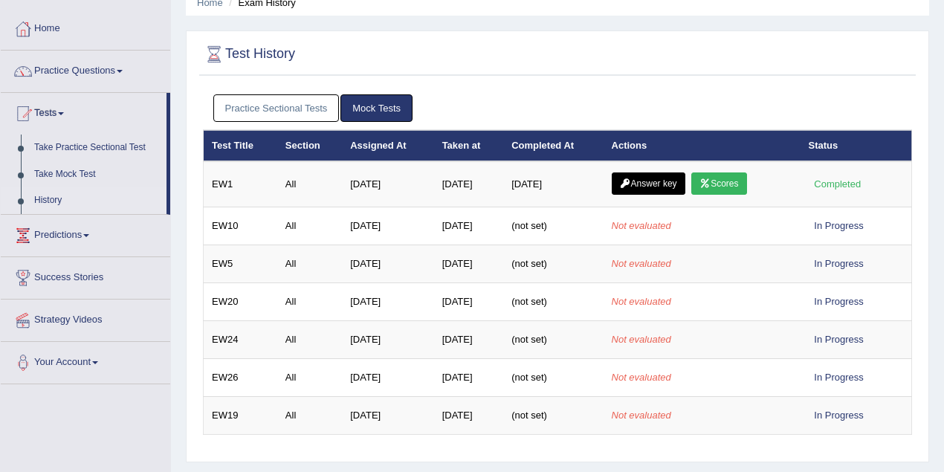
click at [242, 107] on link "Practice Sectional Tests" at bounding box center [276, 108] width 126 height 28
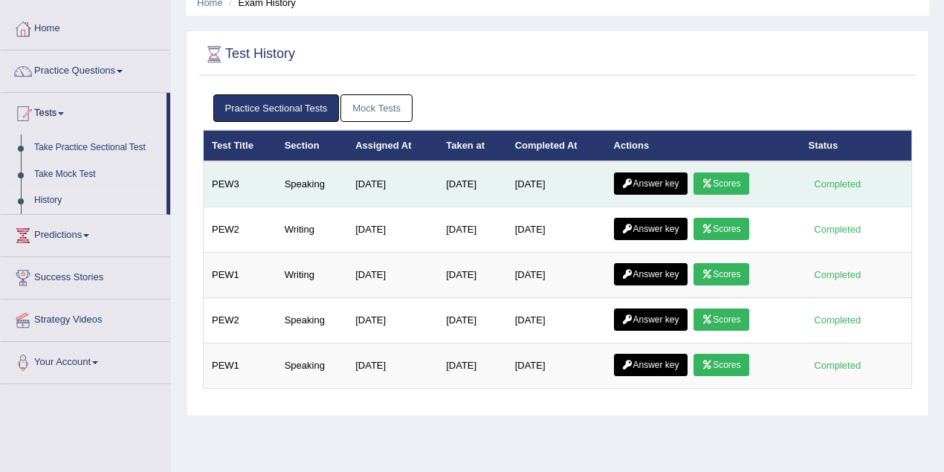
click at [734, 182] on link "Scores" at bounding box center [721, 183] width 55 height 22
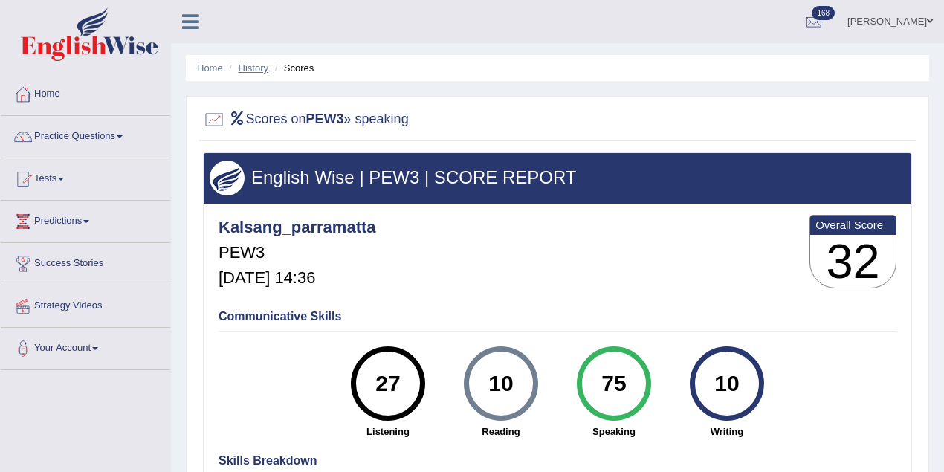
click at [252, 70] on link "History" at bounding box center [254, 67] width 30 height 11
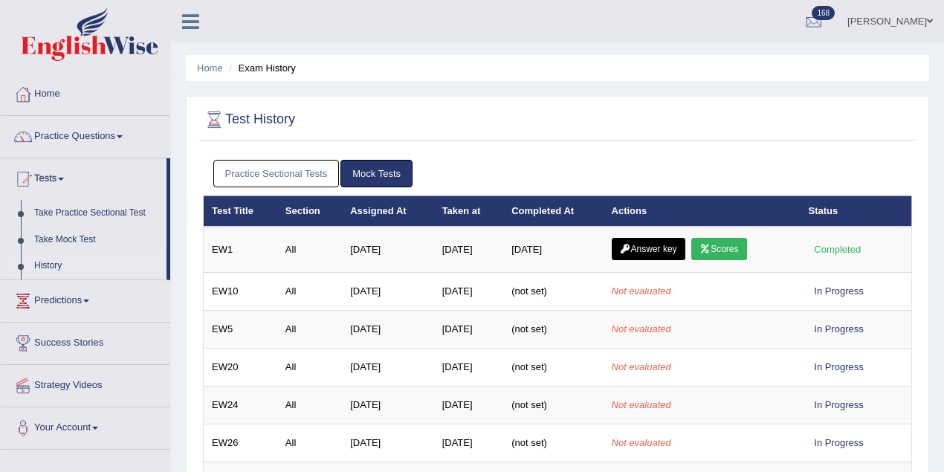
click at [285, 178] on link "Practice Sectional Tests" at bounding box center [276, 174] width 126 height 28
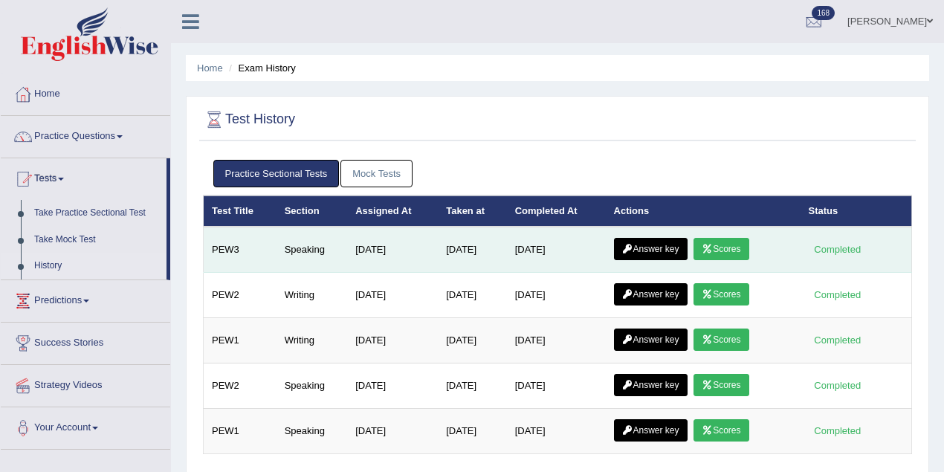
click at [648, 246] on link "Answer key" at bounding box center [651, 249] width 74 height 22
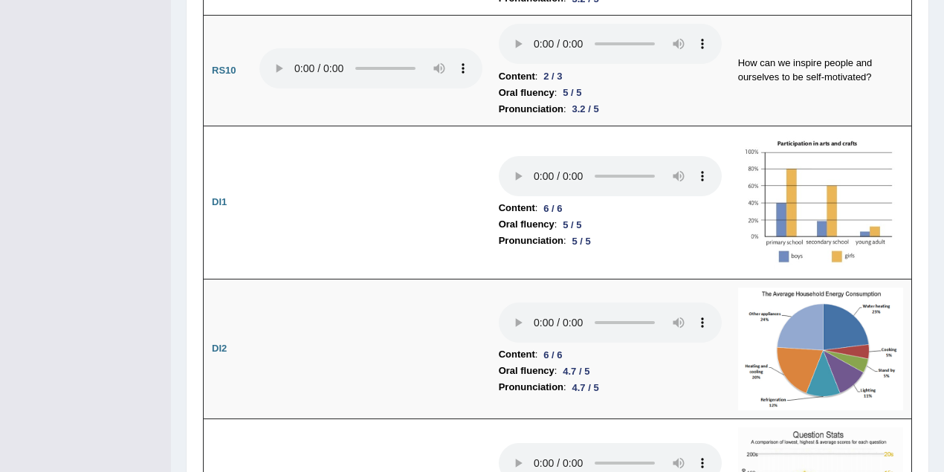
scroll to position [5676, 0]
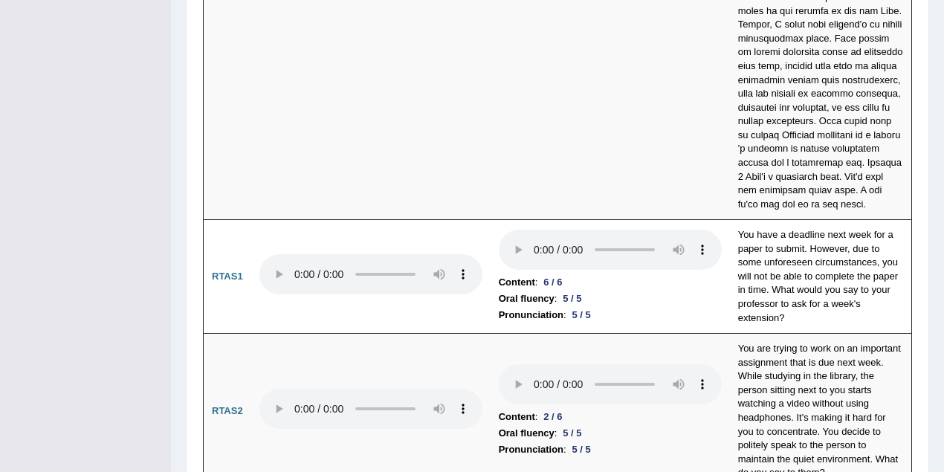
drag, startPoint x: 951, startPoint y: 19, endPoint x: 884, endPoint y: 446, distance: 432.7
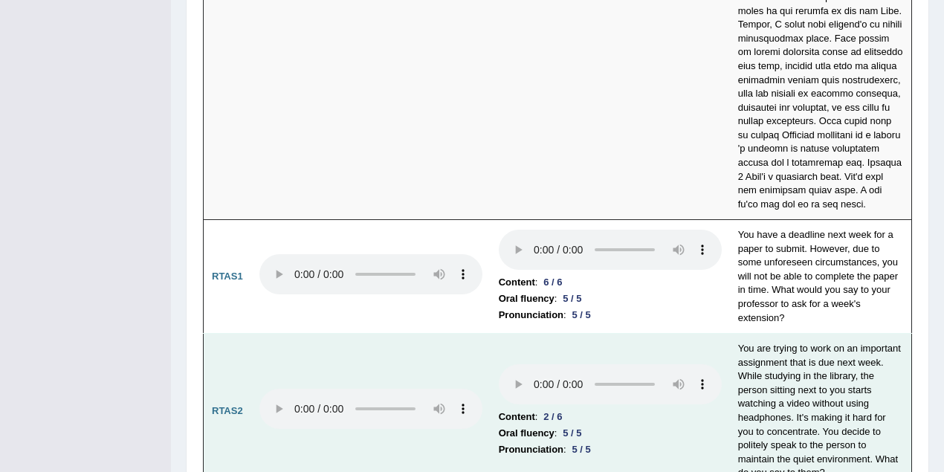
click at [636, 334] on td "Content : 2 / 6 Oral fluency : 5 / 5 Pronunciation : 5 / 5" at bounding box center [610, 411] width 239 height 155
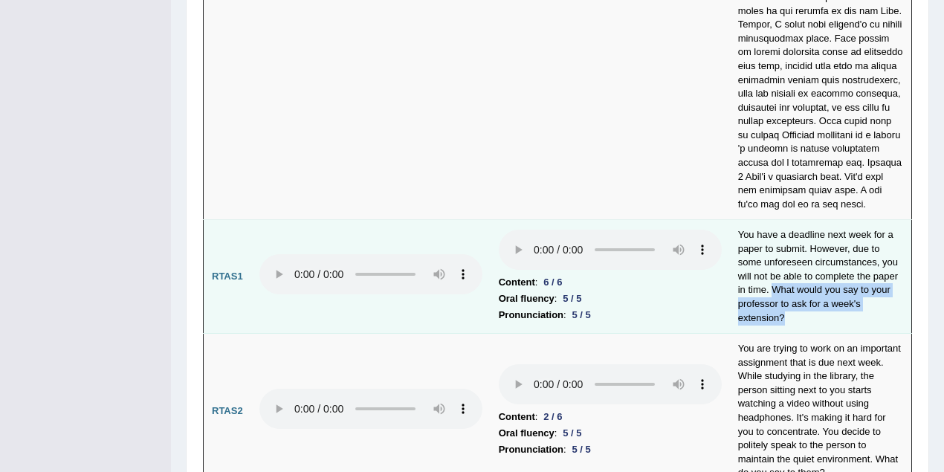
drag, startPoint x: 772, startPoint y: 199, endPoint x: 812, endPoint y: 225, distance: 46.8
click at [812, 225] on td "You have a deadline next week for a paper to submit. However, due to some unfor…" at bounding box center [821, 277] width 182 height 114
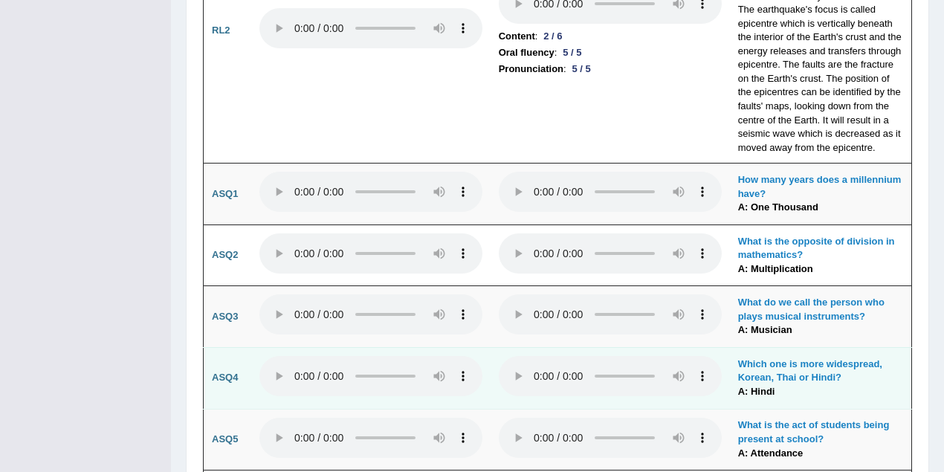
scroll to position [3804, 0]
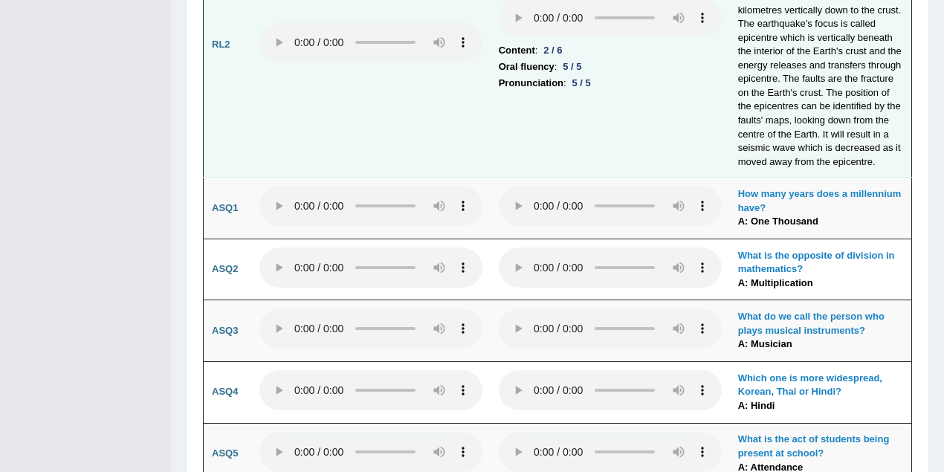
click at [644, 96] on td "Content : 2 / 6 Oral fluency : 5 / 5 Pronunciation : 5 / 5" at bounding box center [610, 44] width 239 height 265
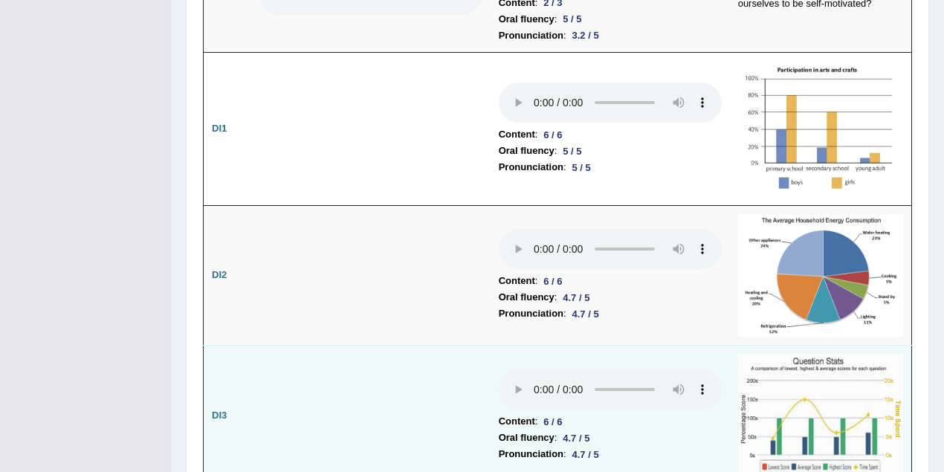
scroll to position [2152, 0]
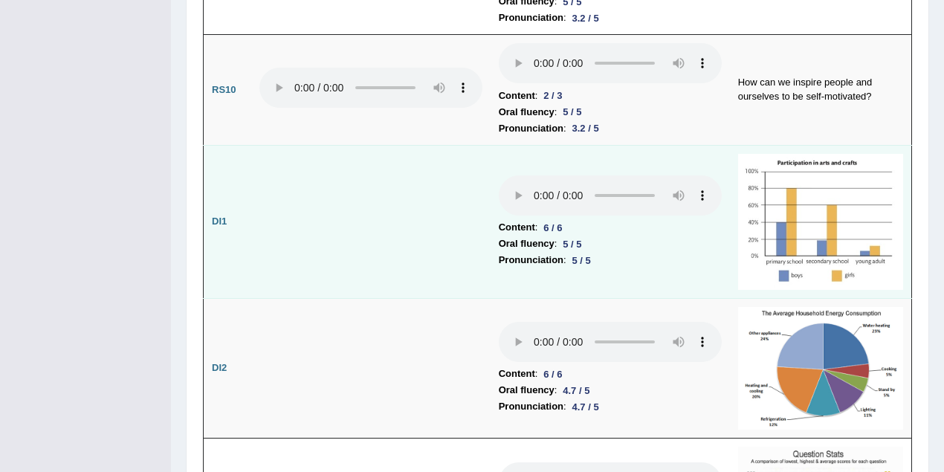
drag, startPoint x: 650, startPoint y: 325, endPoint x: 651, endPoint y: 217, distance: 107.8
click at [651, 252] on li "Pronunciation : 5 / 5" at bounding box center [610, 260] width 223 height 16
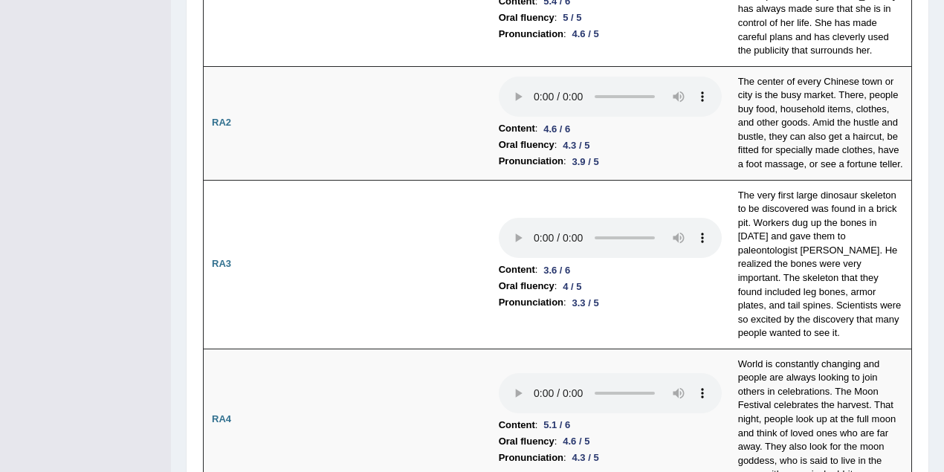
scroll to position [512, 0]
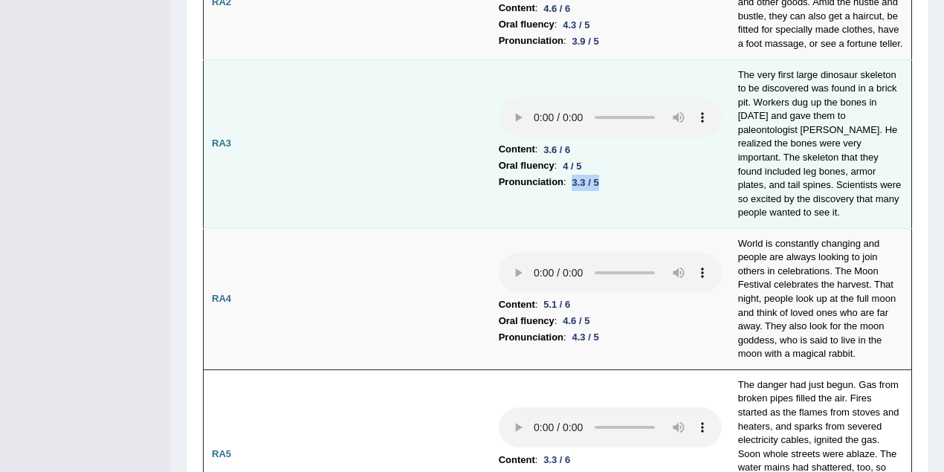
drag, startPoint x: 572, startPoint y: 175, endPoint x: 619, endPoint y: 175, distance: 46.1
click at [619, 175] on li "Pronunciation : 3.3 / 5" at bounding box center [610, 182] width 223 height 16
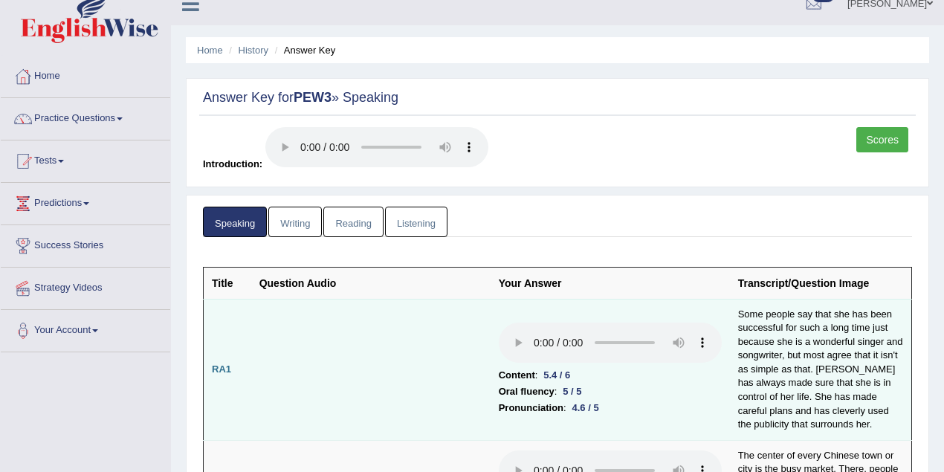
scroll to position [0, 0]
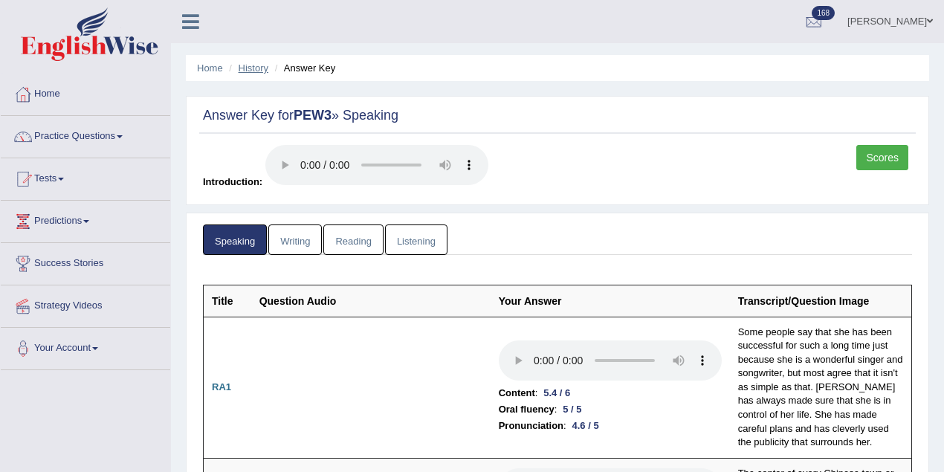
click at [254, 70] on link "History" at bounding box center [254, 67] width 30 height 11
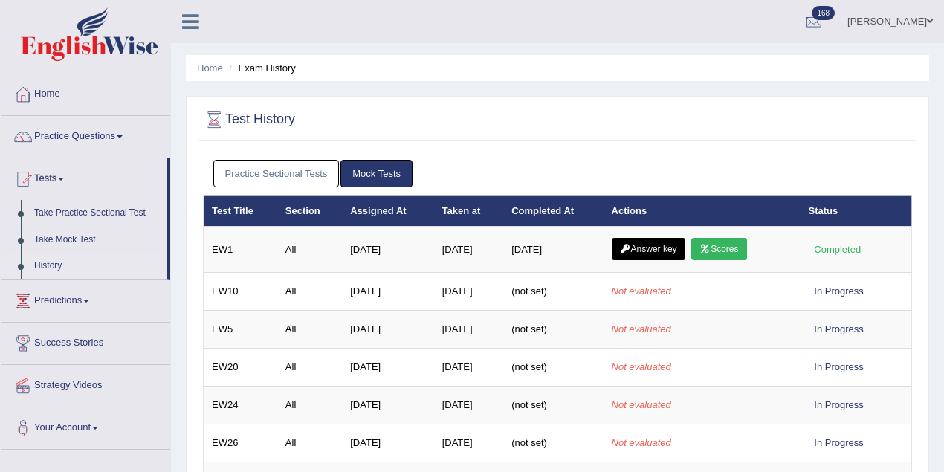
drag, startPoint x: 309, startPoint y: 183, endPoint x: 287, endPoint y: 180, distance: 22.5
click at [309, 183] on link "Practice Sectional Tests" at bounding box center [276, 174] width 126 height 28
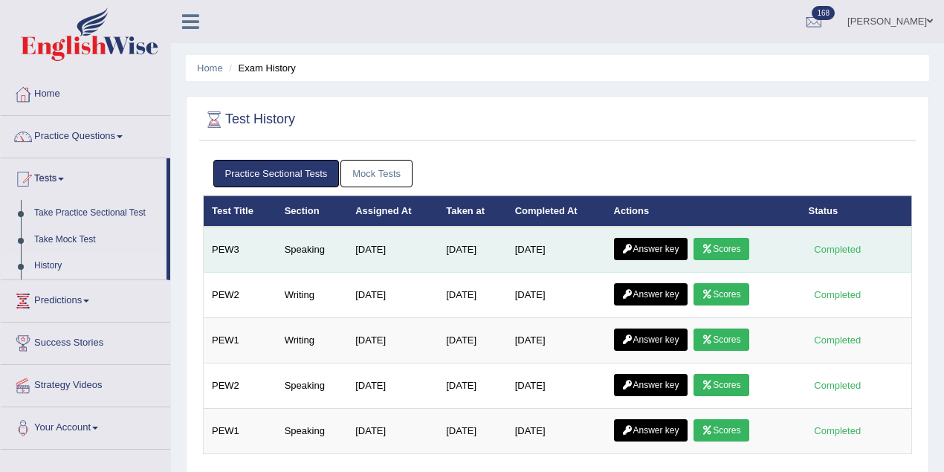
click at [650, 248] on link "Answer key" at bounding box center [651, 249] width 74 height 22
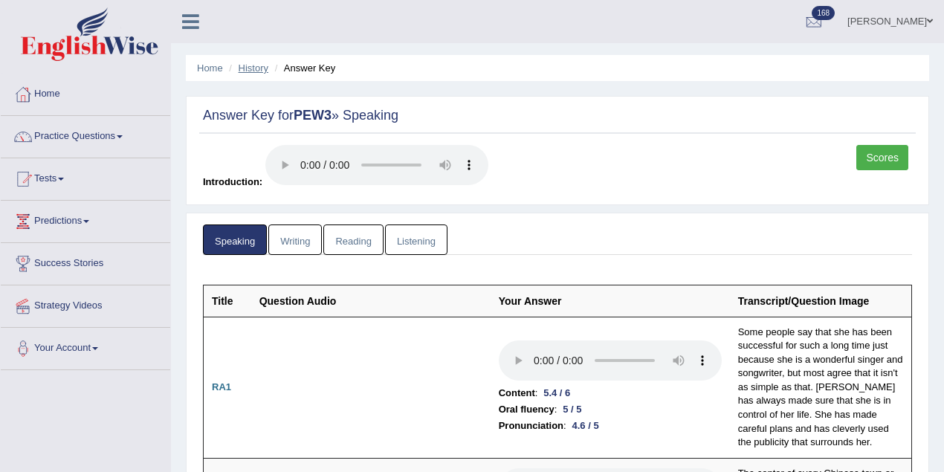
click at [265, 67] on link "History" at bounding box center [254, 67] width 30 height 11
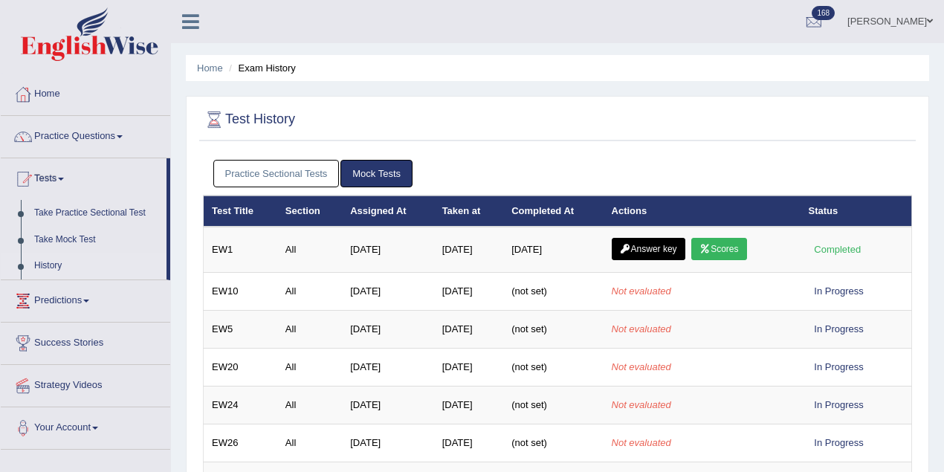
click at [247, 181] on link "Practice Sectional Tests" at bounding box center [276, 174] width 126 height 28
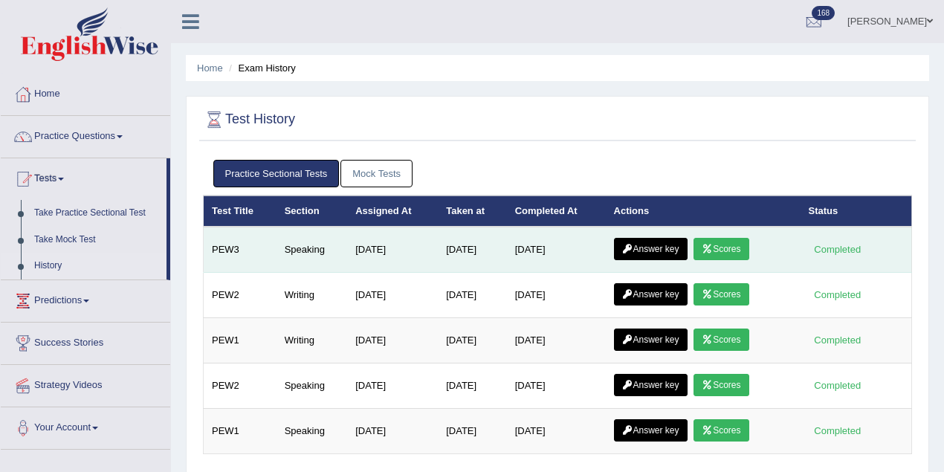
click at [745, 249] on link "Scores" at bounding box center [721, 249] width 55 height 22
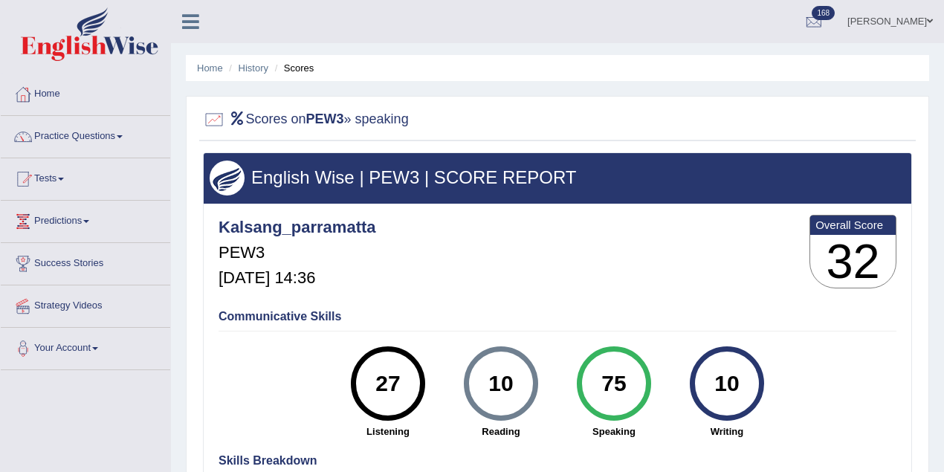
click at [879, 28] on link "[PERSON_NAME]" at bounding box center [890, 19] width 108 height 39
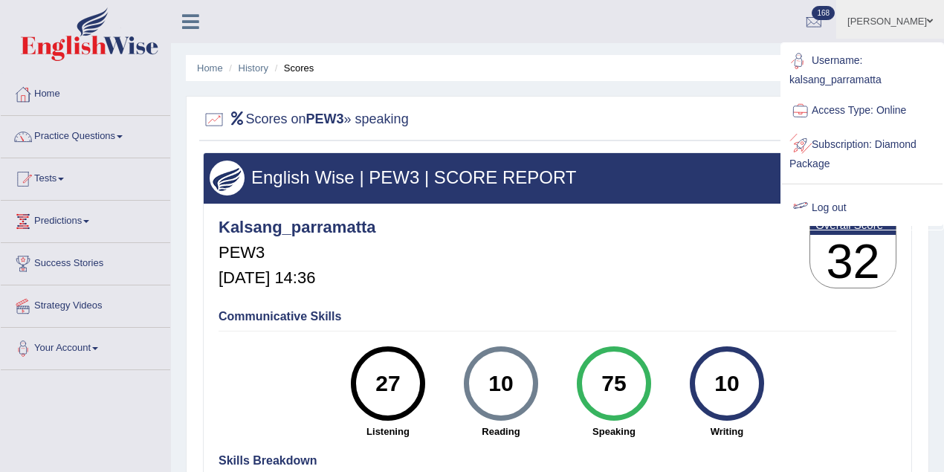
click at [833, 207] on link "Log out" at bounding box center [862, 208] width 161 height 34
